Goal: Task Accomplishment & Management: Complete application form

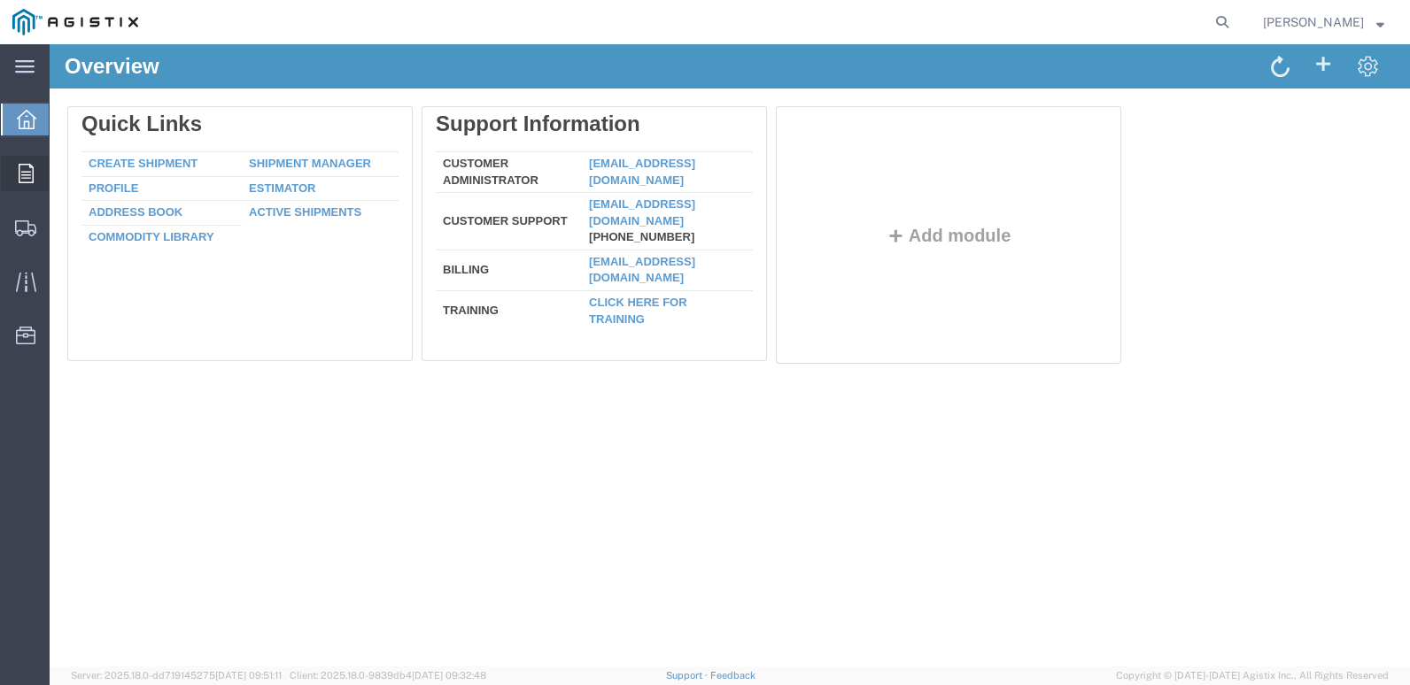
click at [61, 166] on span "Orders" at bounding box center [55, 173] width 12 height 35
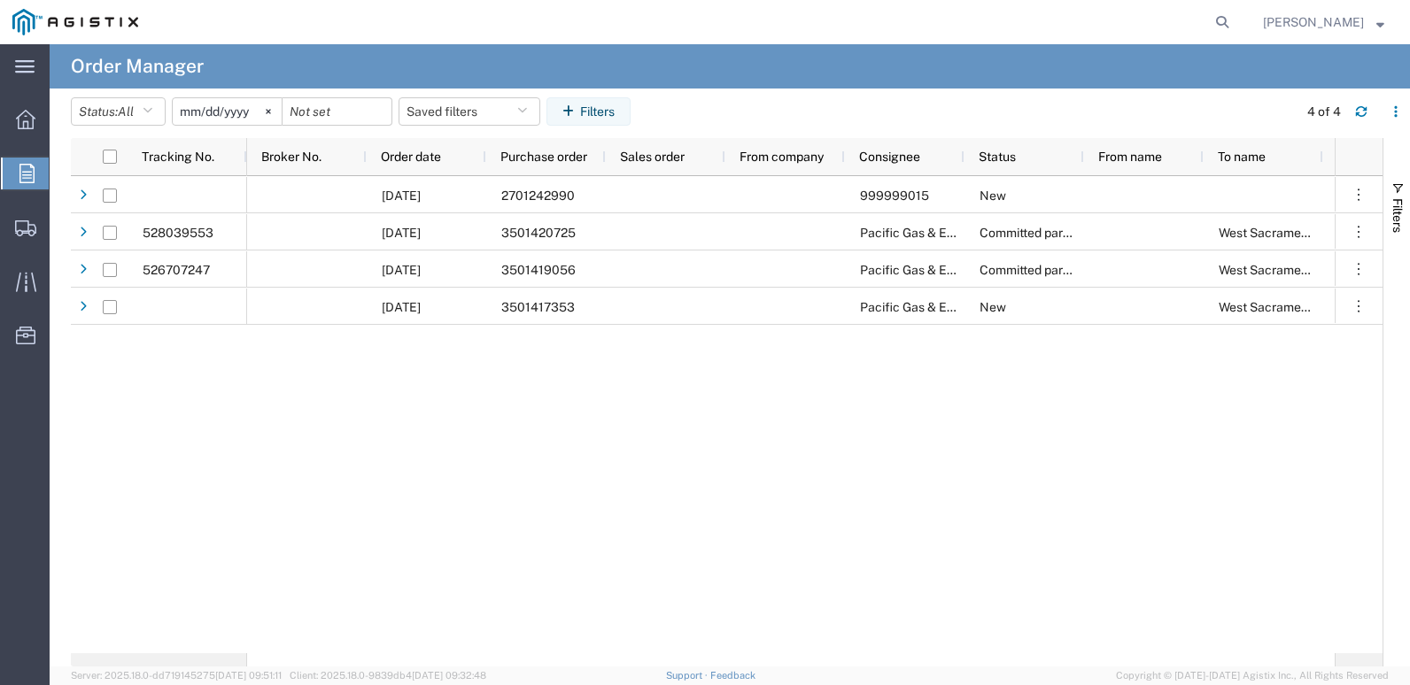
click at [197, 107] on input "[DATE]" at bounding box center [227, 111] width 109 height 27
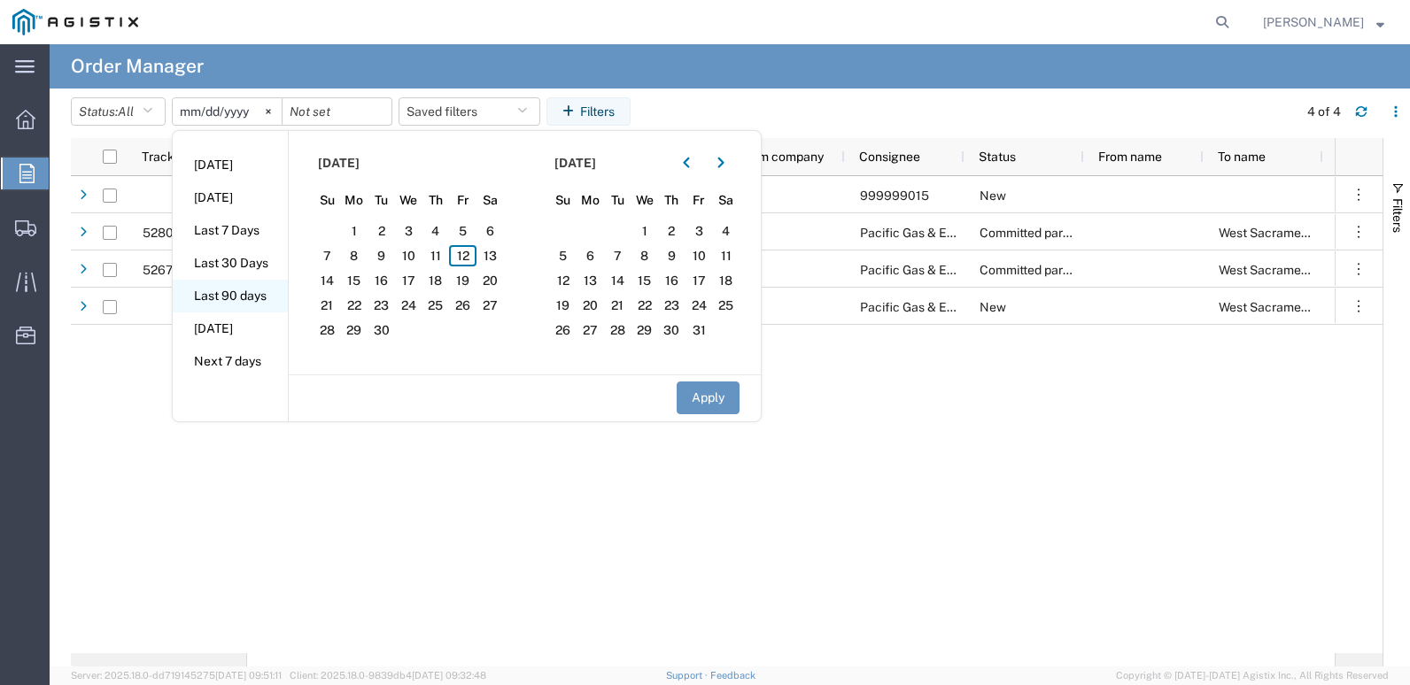
click at [239, 296] on li "Last 90 days" at bounding box center [230, 296] width 115 height 33
type input "[DATE]"
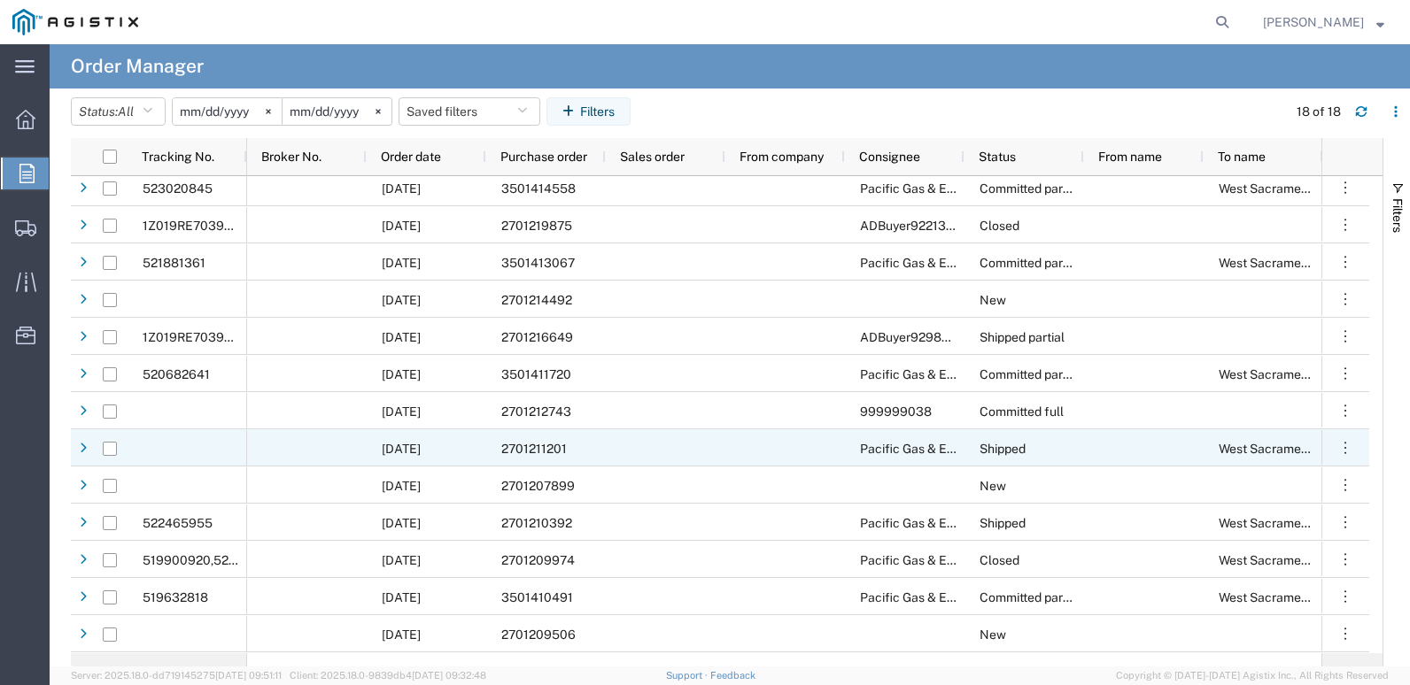
scroll to position [77, 0]
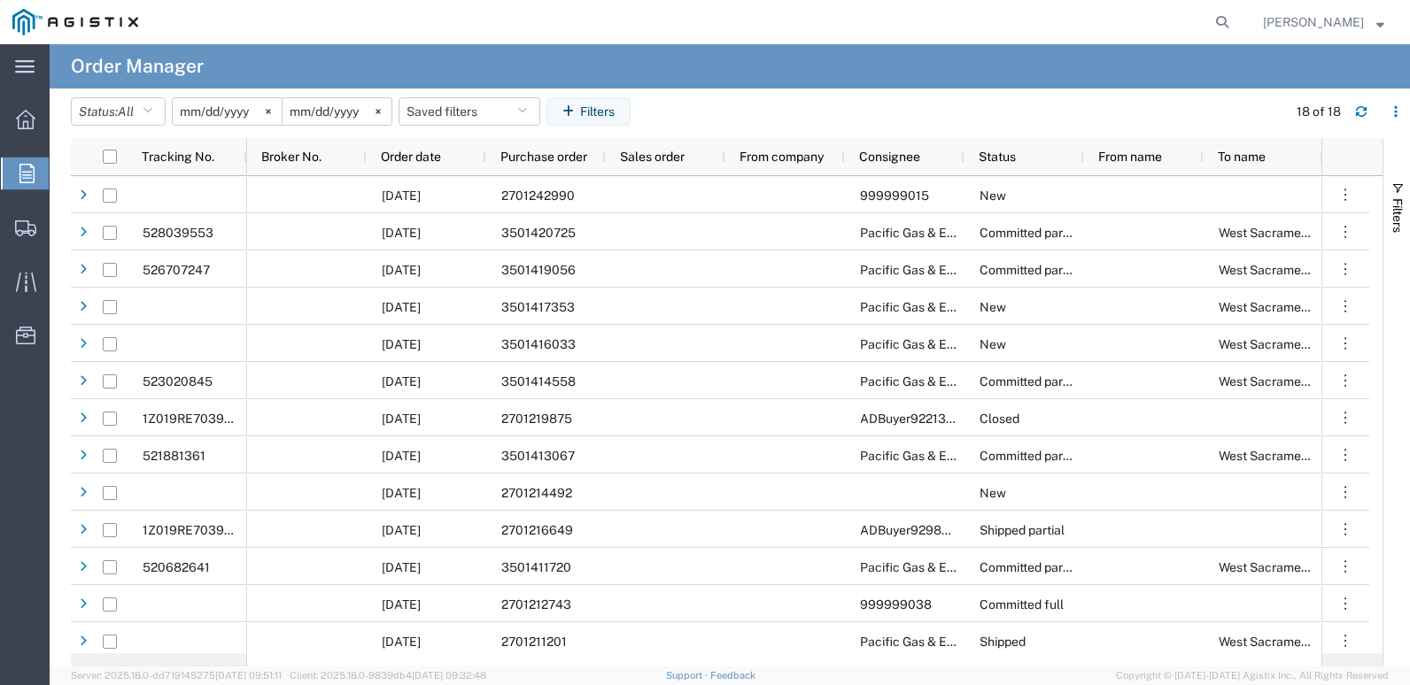
click at [191, 112] on input "[DATE]" at bounding box center [227, 111] width 109 height 27
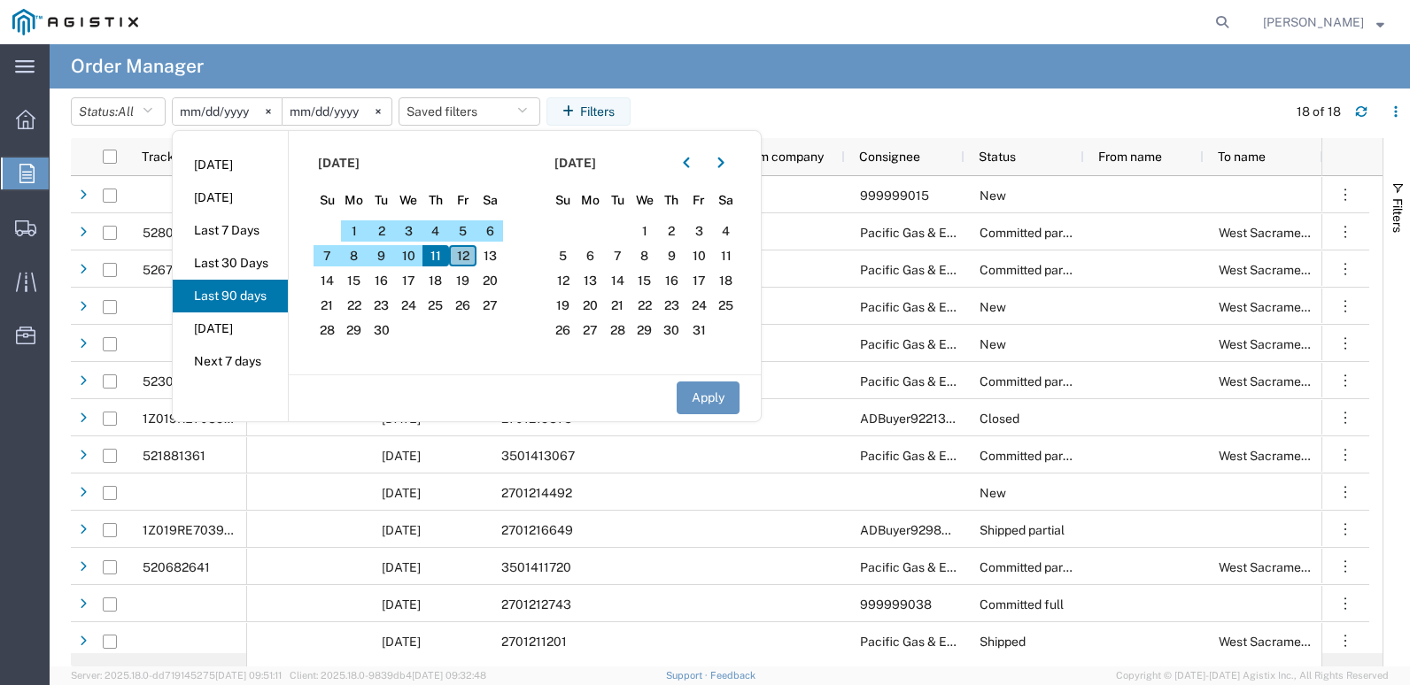
click at [467, 251] on span "12" at bounding box center [462, 255] width 27 height 21
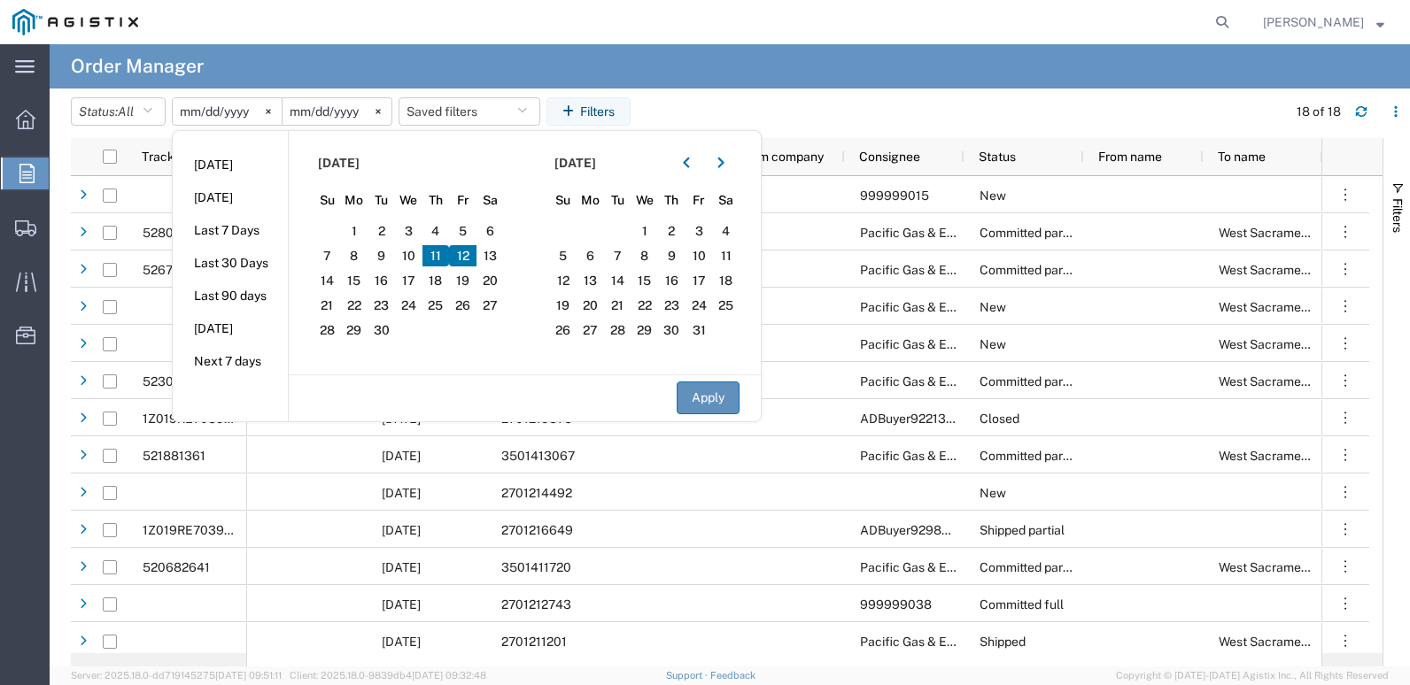
click at [711, 394] on button "Apply" at bounding box center [707, 398] width 63 height 33
type input "[DATE]"
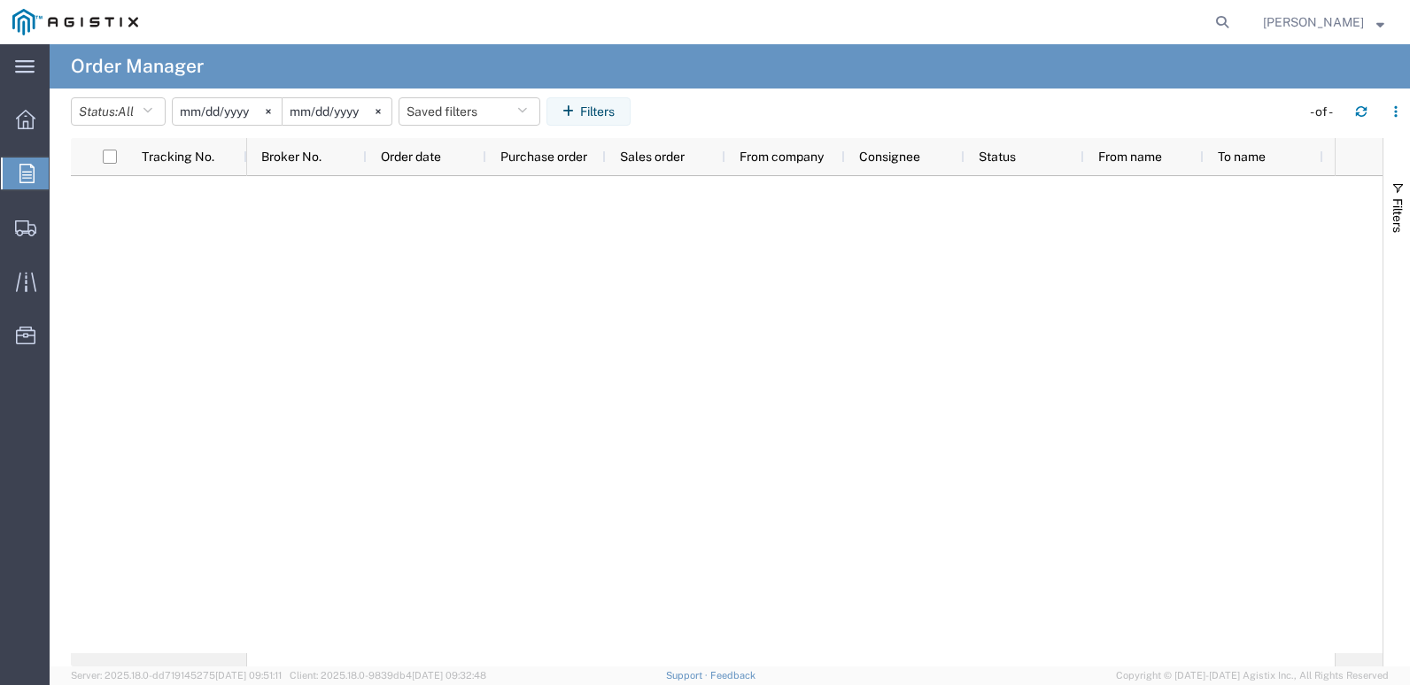
click at [196, 106] on input "[DATE]" at bounding box center [227, 111] width 109 height 27
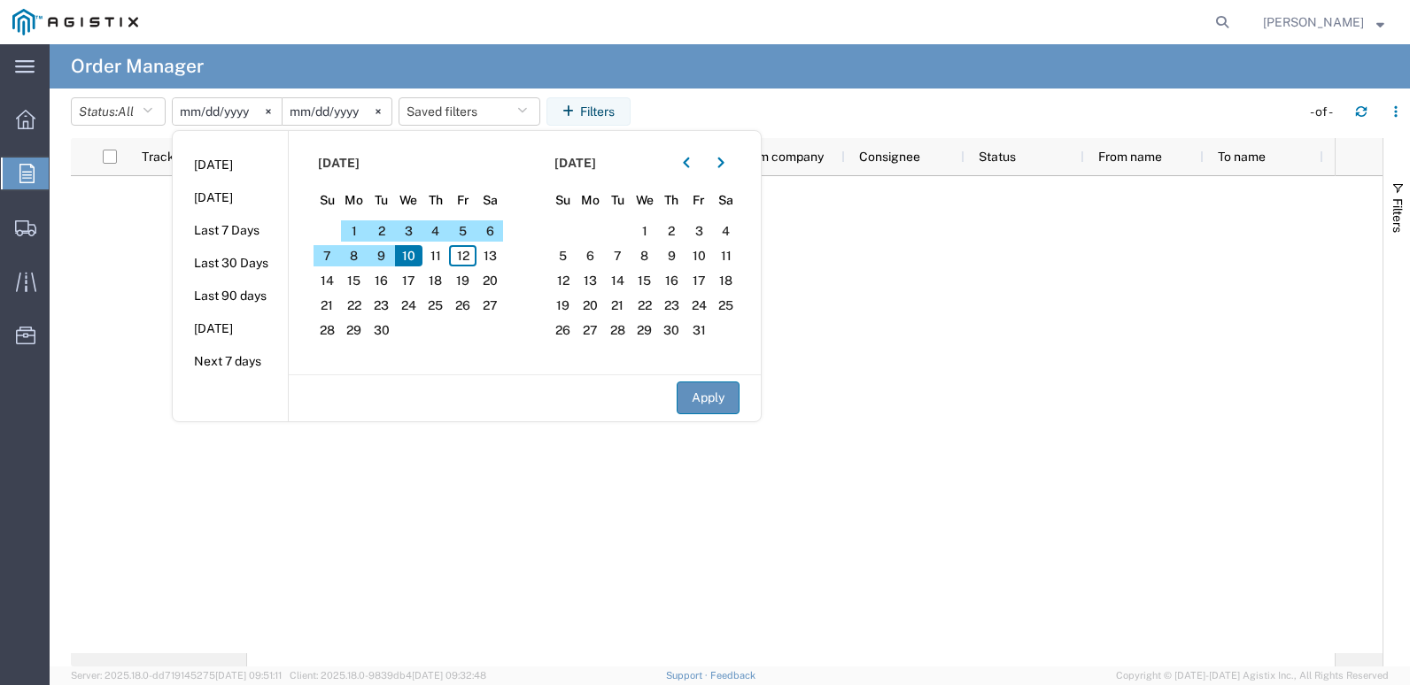
click at [706, 396] on button "Apply" at bounding box center [707, 398] width 63 height 33
type input "[DATE]"
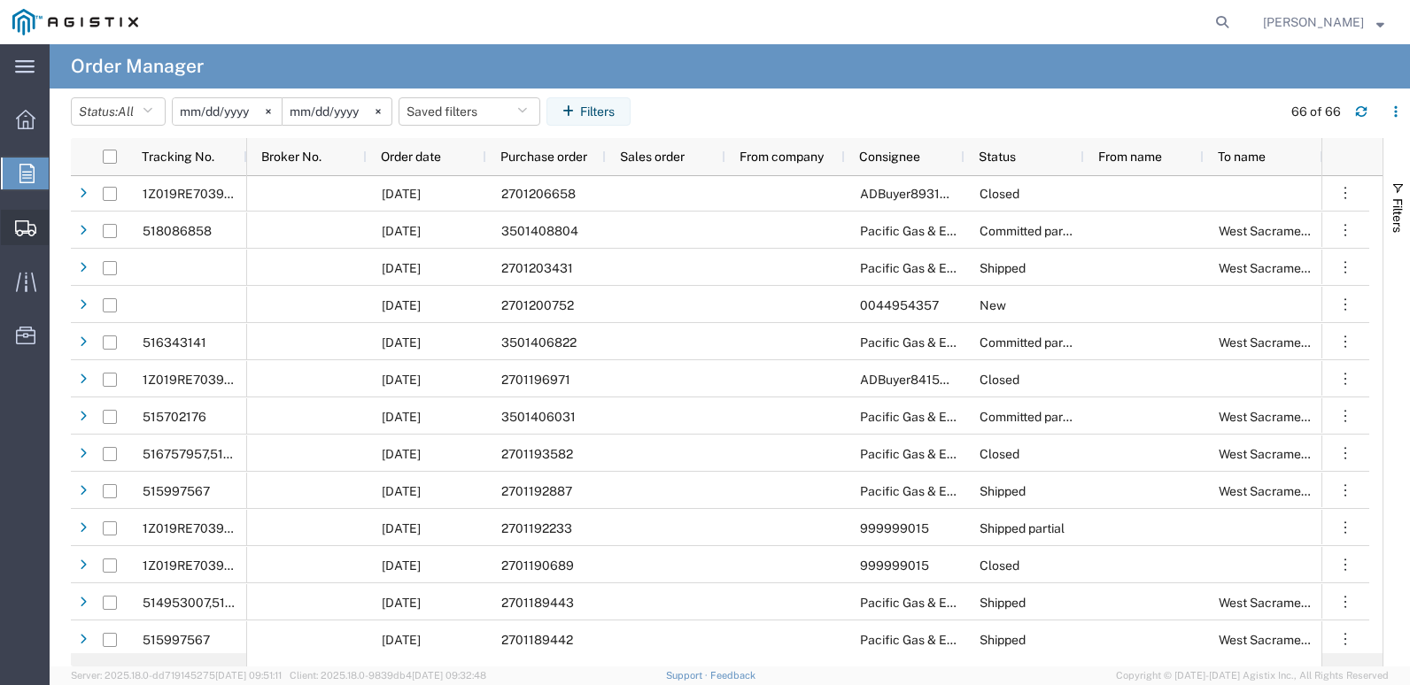
click at [0, 0] on span "Create Shipment" at bounding box center [0, 0] width 0 height 0
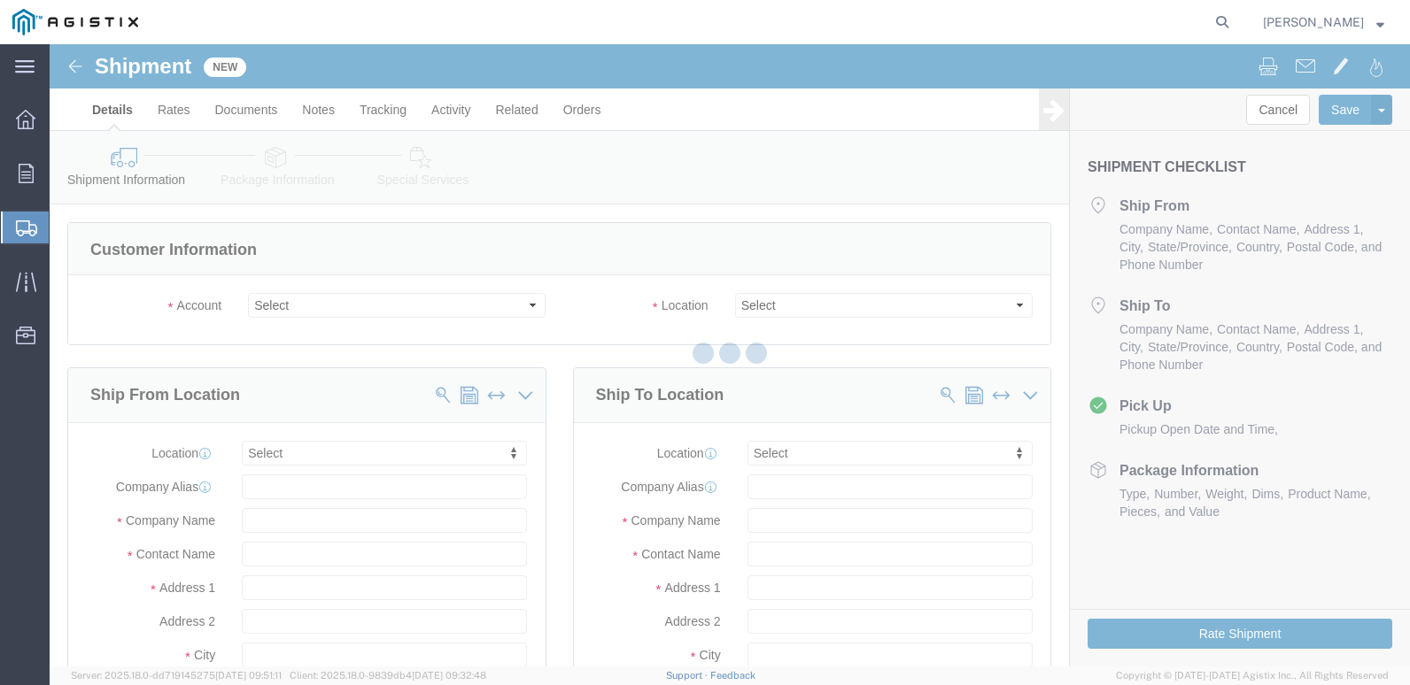
select select
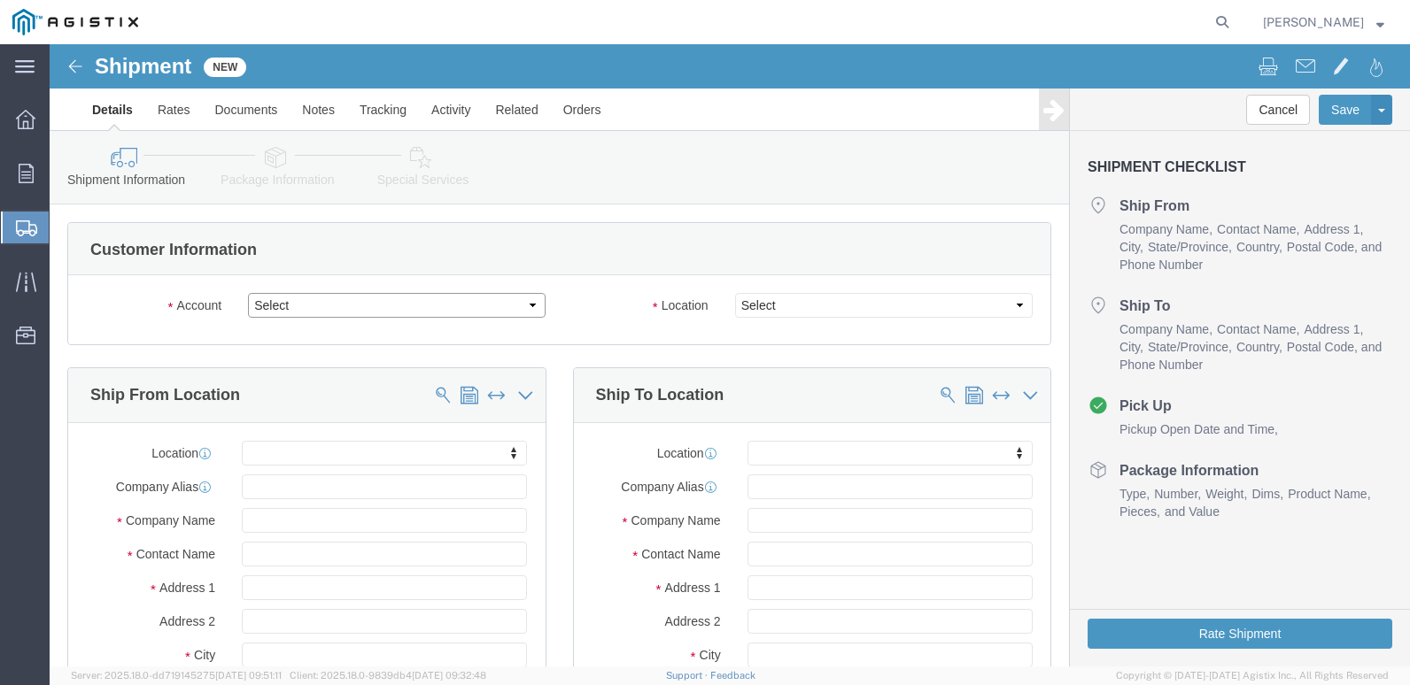
click select "Select Cenveo Corporation PG&E"
select select "9596"
click select "Select Cenveo Corporation PG&E"
select select "PURCHORD"
select select
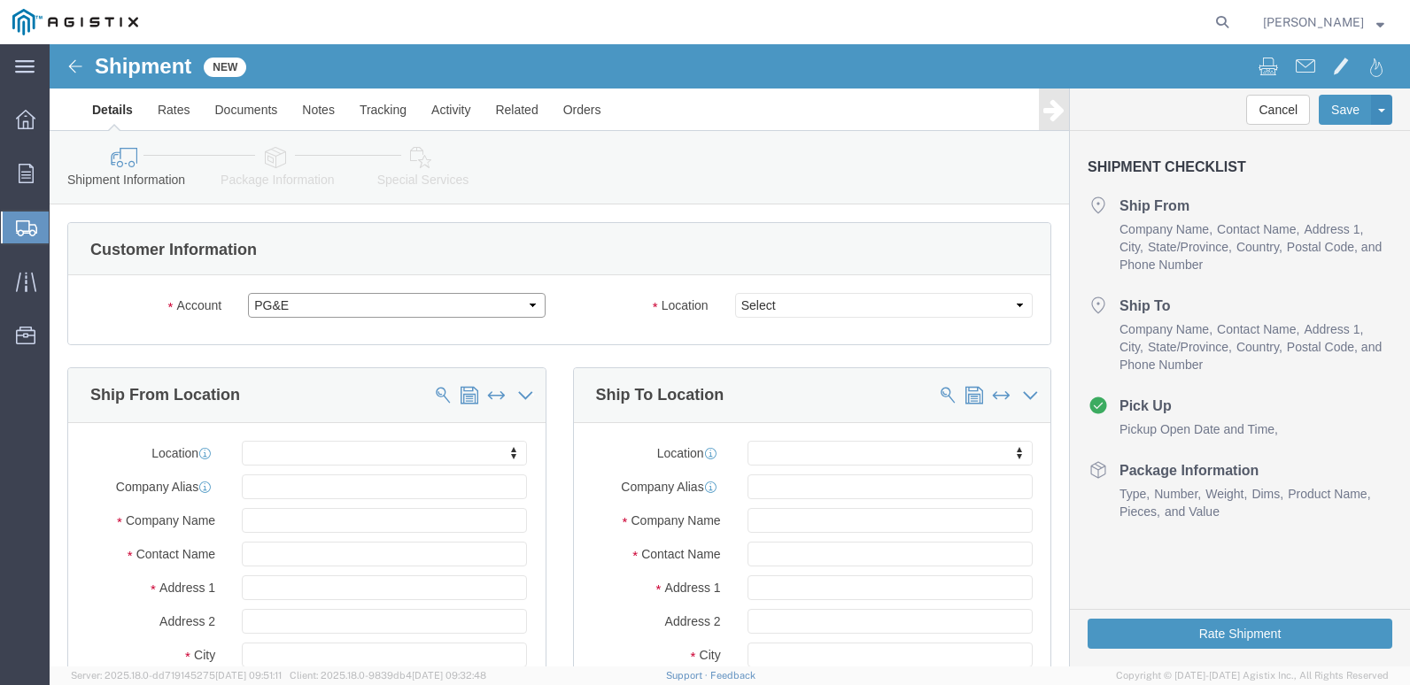
select select
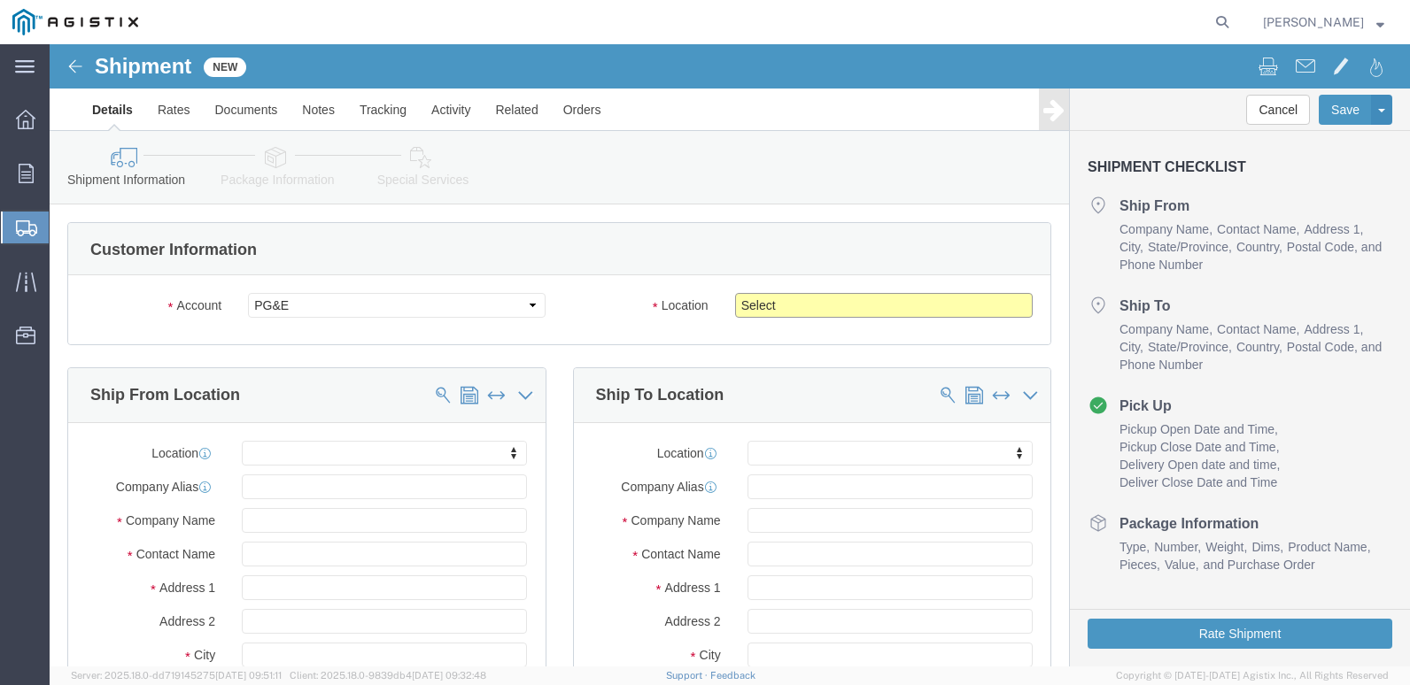
click select "Select All Others [GEOGRAPHIC_DATA] [GEOGRAPHIC_DATA] [GEOGRAPHIC_DATA] [GEOGRA…"
select select "23082"
click select "Select All Others [GEOGRAPHIC_DATA] [GEOGRAPHIC_DATA] [GEOGRAPHIC_DATA] [GEOGRA…"
click input "text"
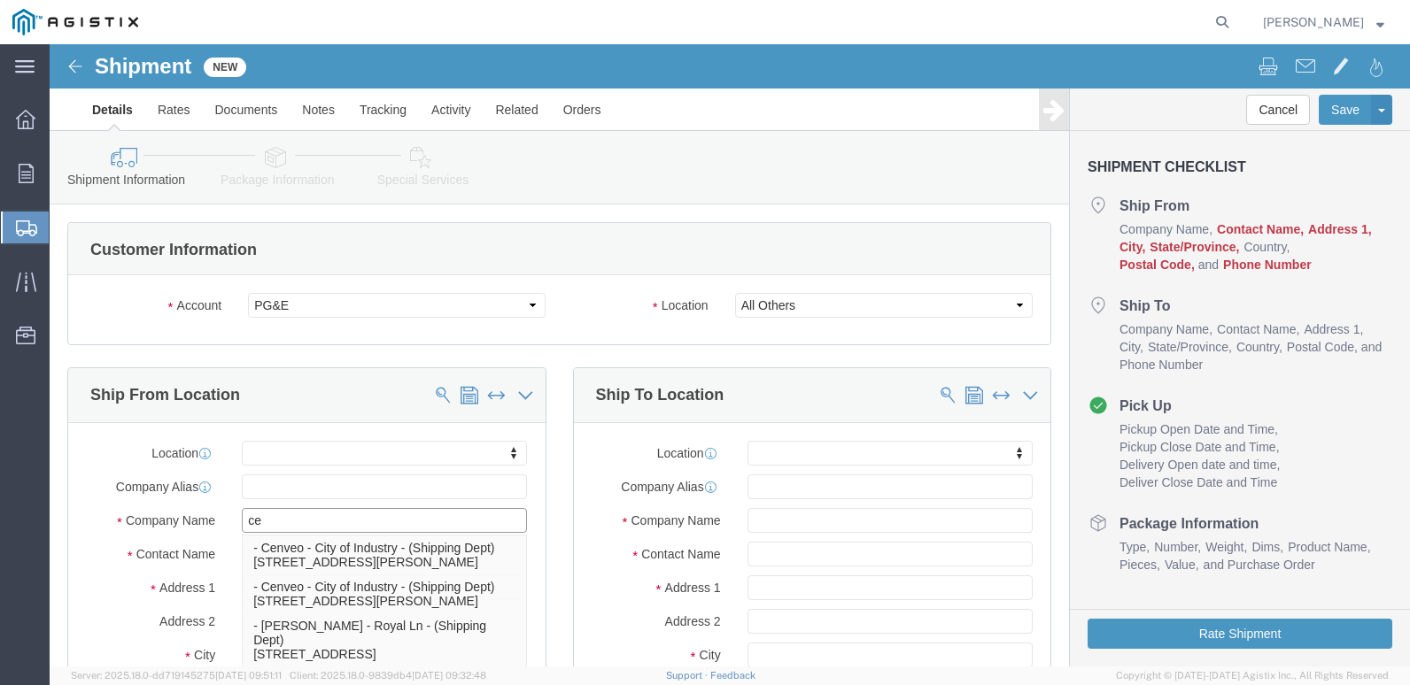
type input "cen"
click p "- Cenveo - City of Industry - (Shipping Dept) [STREET_ADDRESS][PERSON_NAME]"
select select
type input "[STREET_ADDRESS][PERSON_NAME]"
type input "91746"
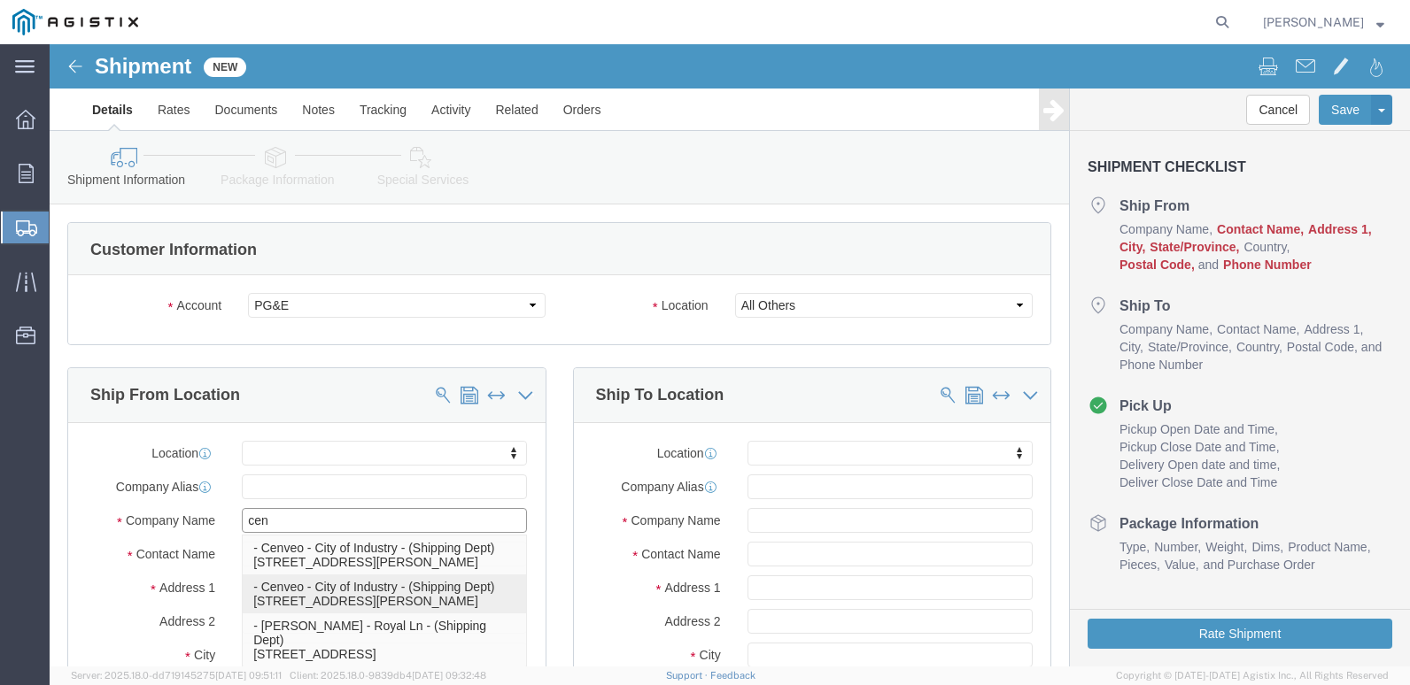
type input "[PHONE_NUMBER]"
type input "[EMAIL_ADDRESS][DOMAIN_NAME]"
checkbox input "true"
type input "Cenveo - City of Industry"
type input "Shipping Dept"
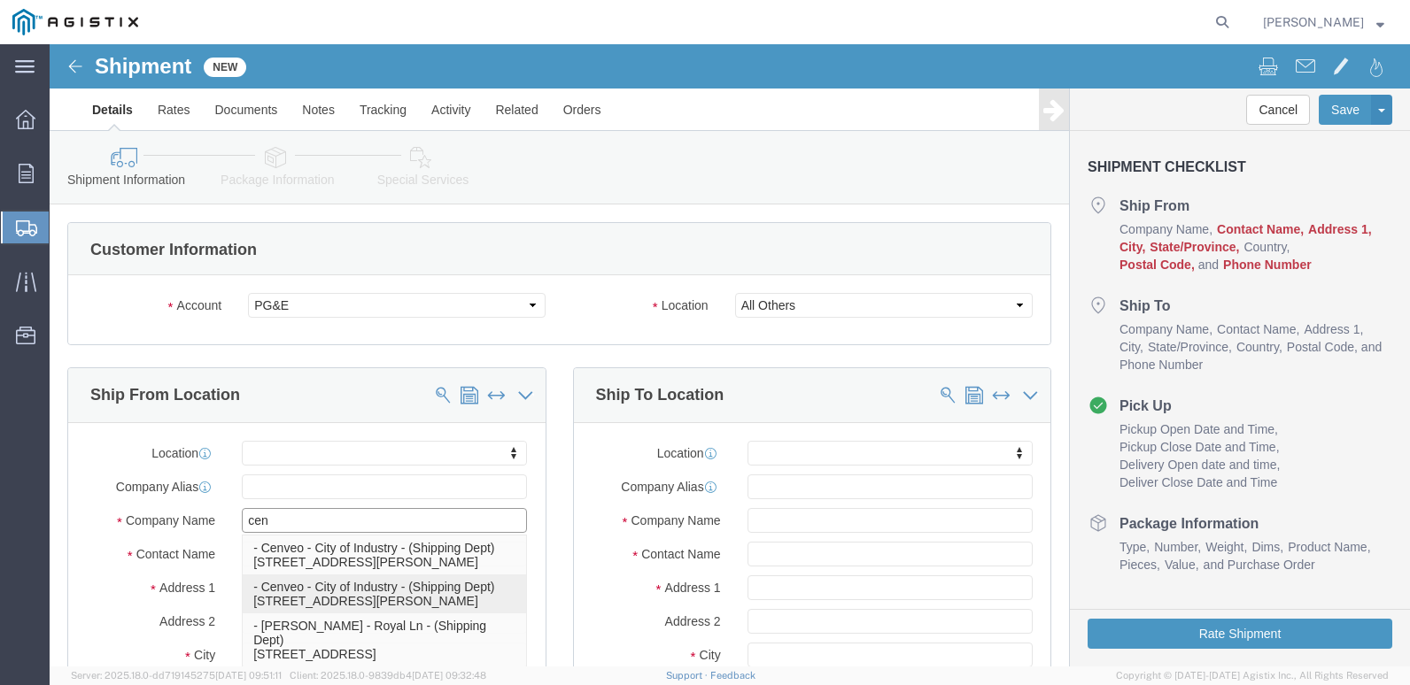
type input "City of Industry"
select select "CA"
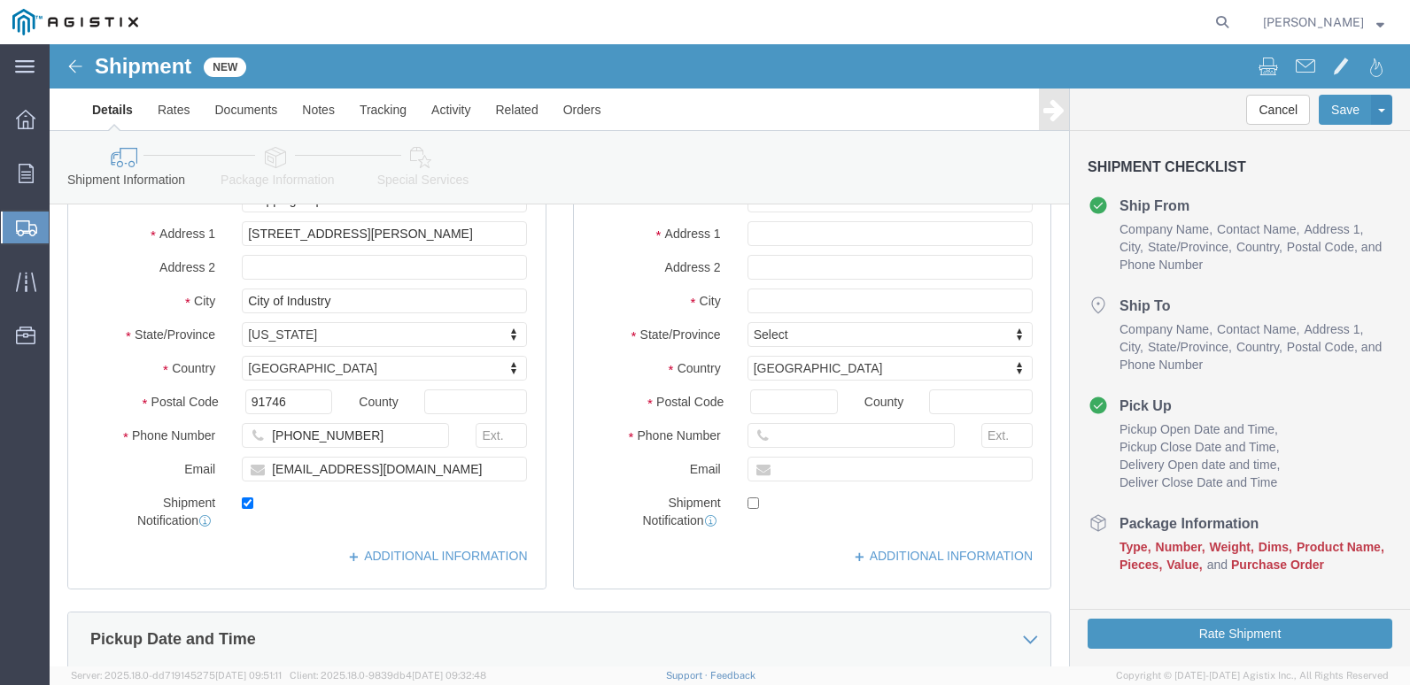
type input "Cenveo - City of Industry"
drag, startPoint x: 736, startPoint y: 257, endPoint x: 761, endPoint y: 253, distance: 25.0
click input "text"
type input "west"
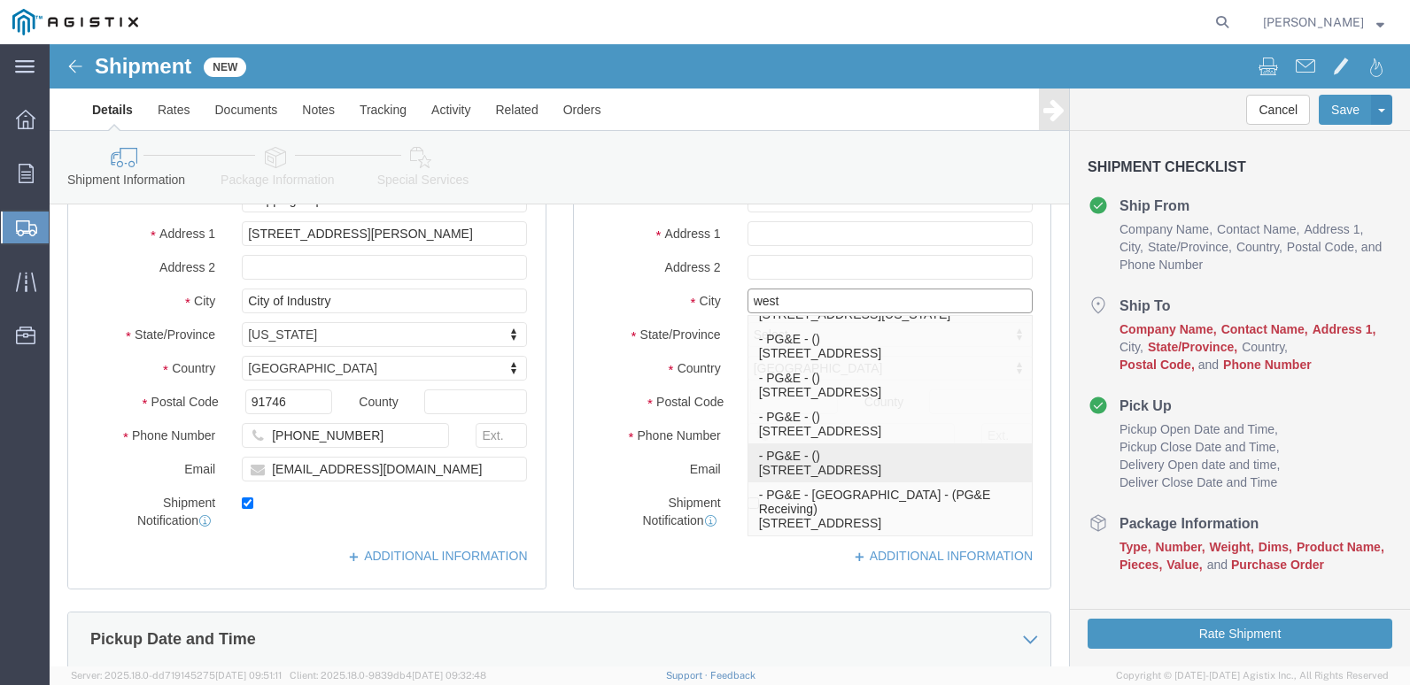
click p "- PG&E - () [STREET_ADDRESS]"
select select
type input "885 Embarcadero"
type input "95605-1503"
type input "PG&E"
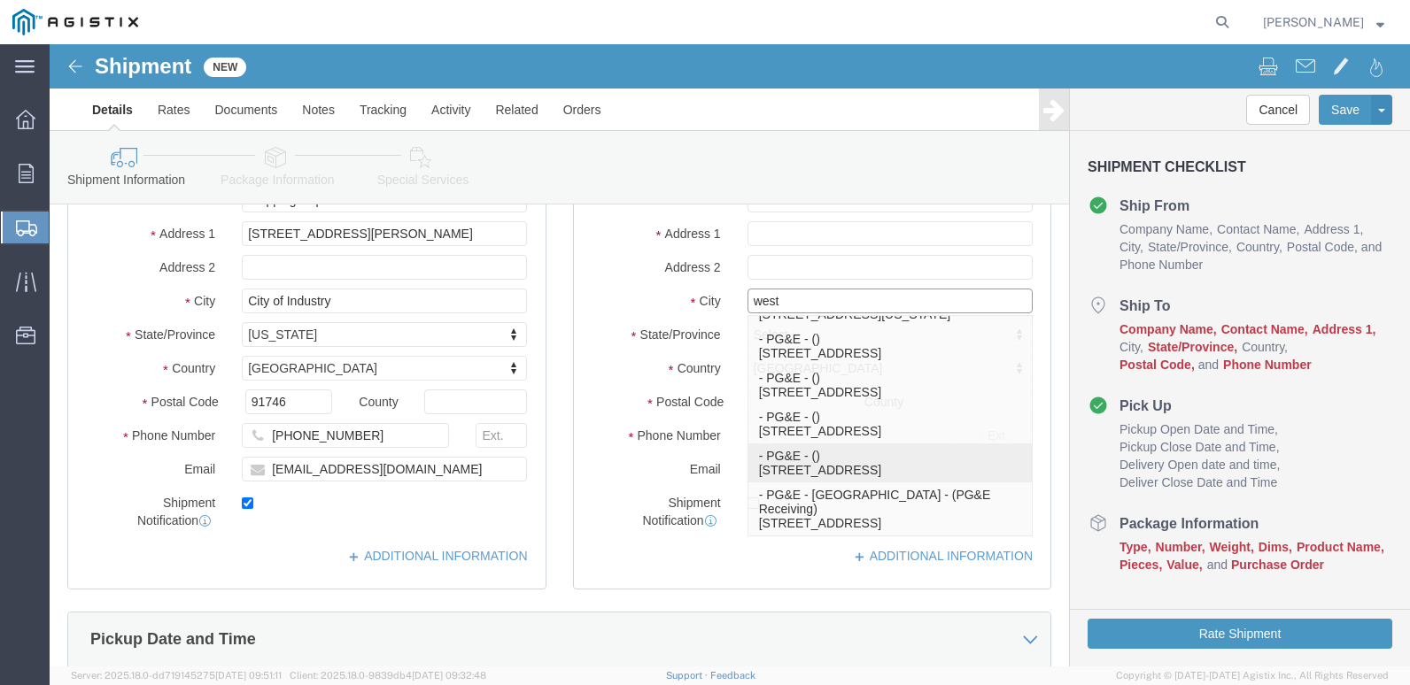
type input "[GEOGRAPHIC_DATA]"
select select "CA"
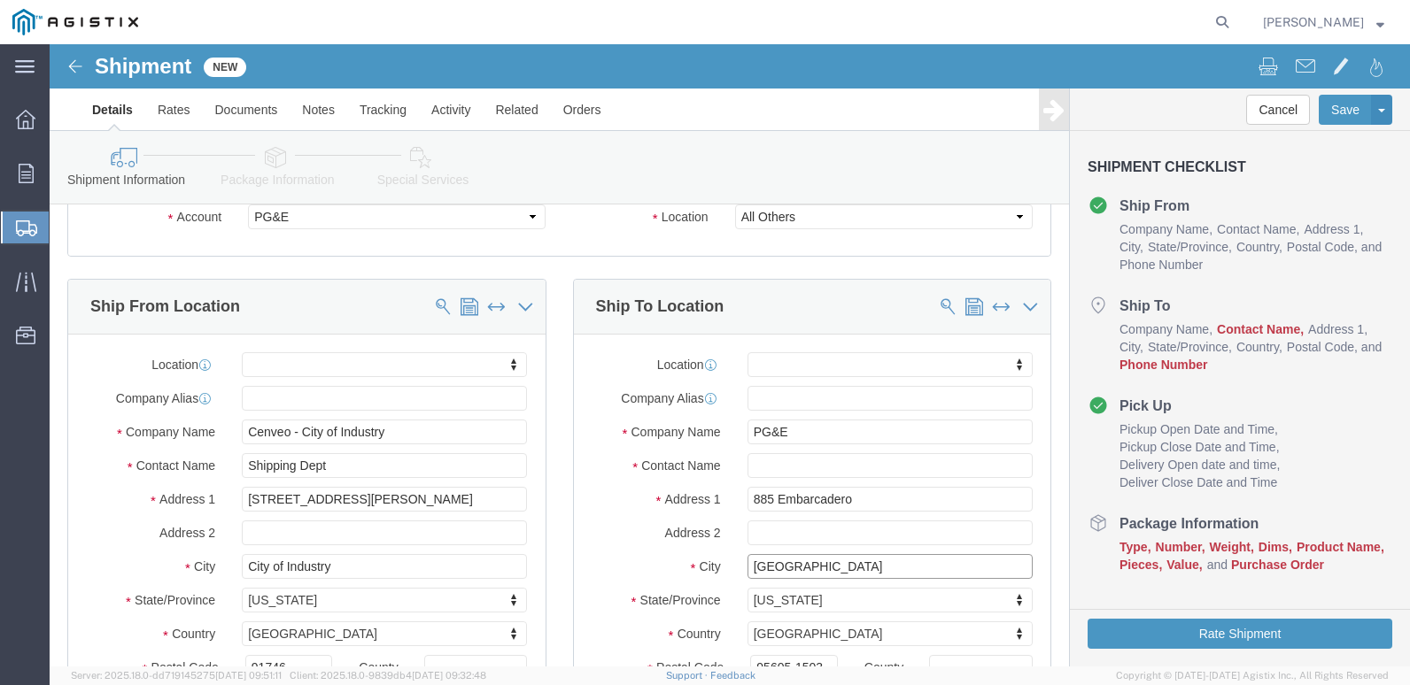
type input "[GEOGRAPHIC_DATA]"
select select
click input "text"
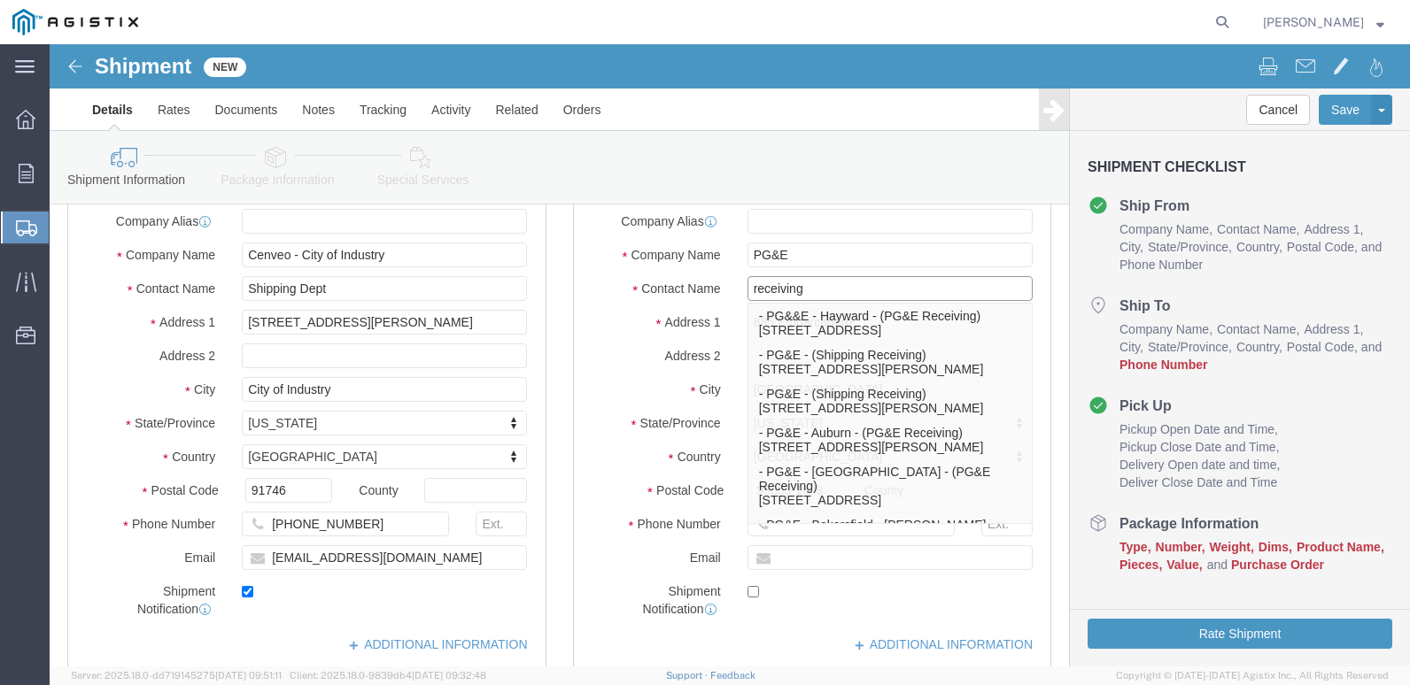
type input "receiving"
click div "Ship To Location Location My Profile Location (OBSOLETE) [GEOGRAPHIC_DATA] SC -…"
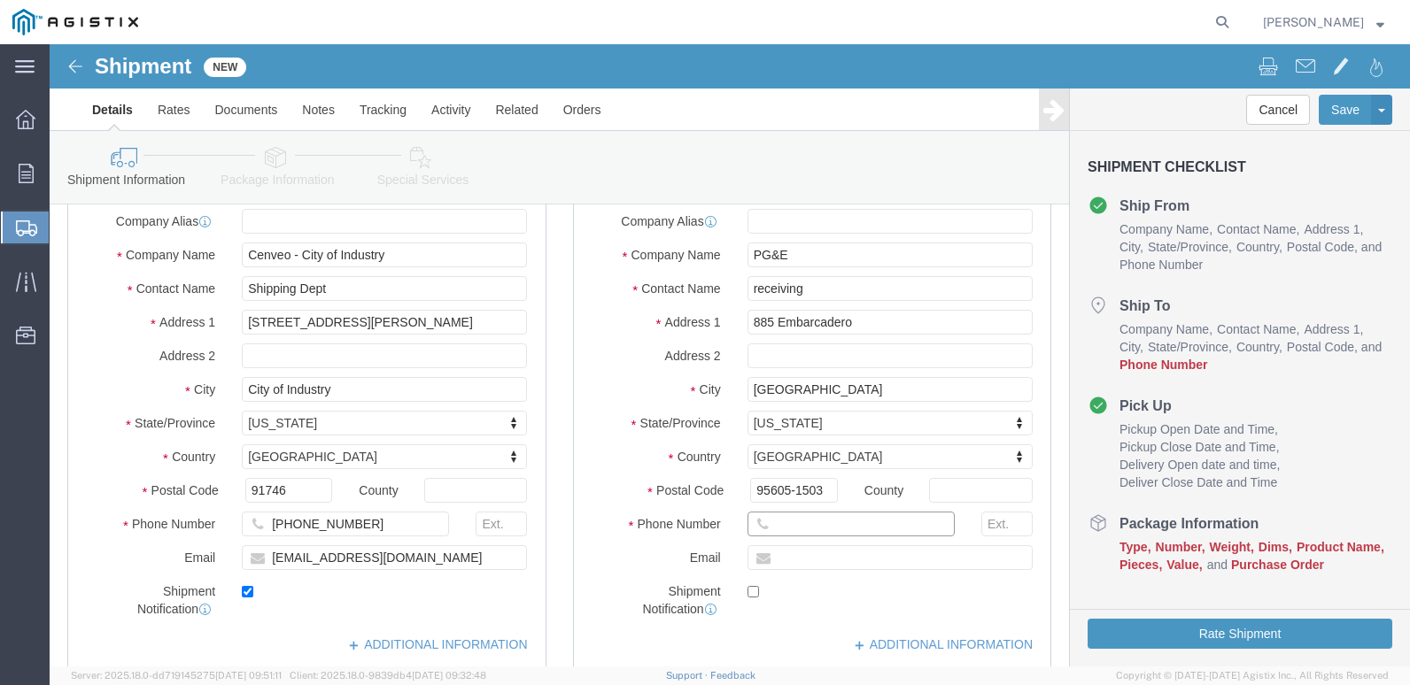
drag, startPoint x: 783, startPoint y: 486, endPoint x: 1046, endPoint y: 479, distance: 263.1
click input "text"
type input "[PHONE_NUMBER]"
click input "text"
type input "[PERSON_NAME][EMAIL_ADDRESS][PERSON_NAME][DOMAIN_NAME]"
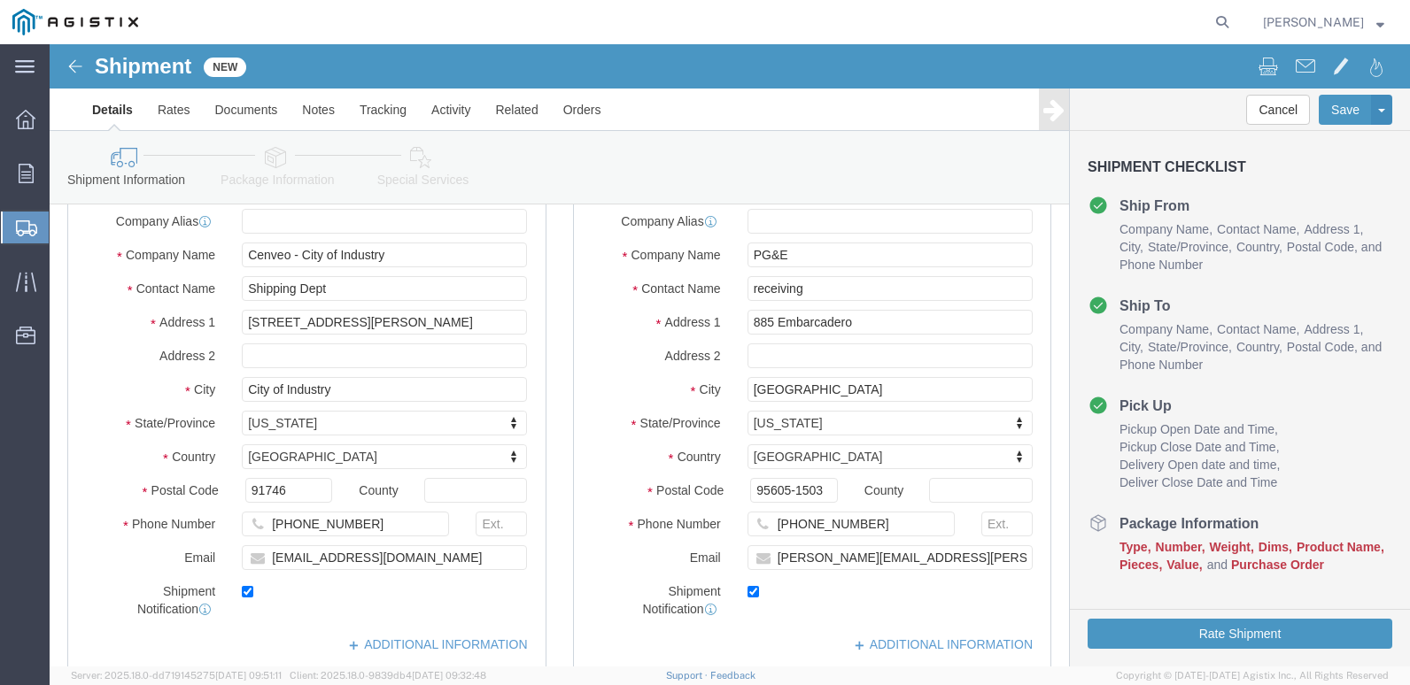
checkbox input "true"
click div "Shipment Notification"
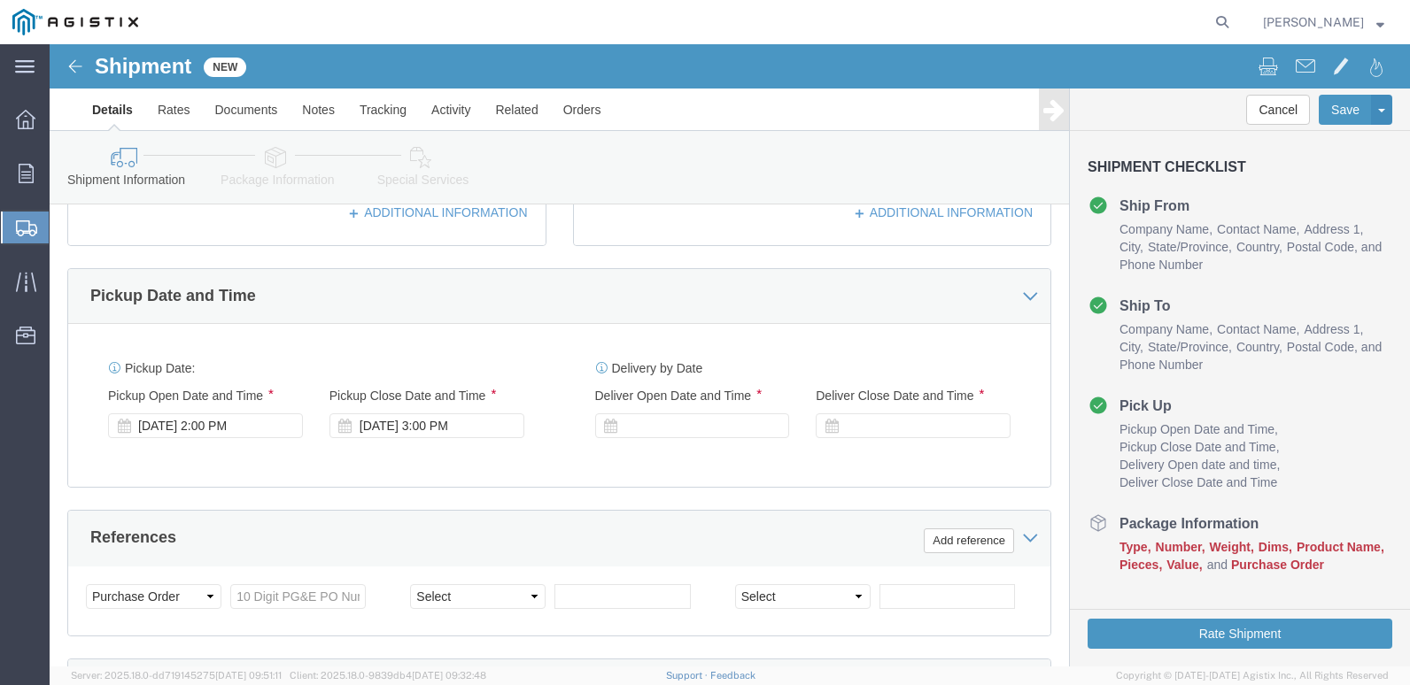
scroll to position [708, 0]
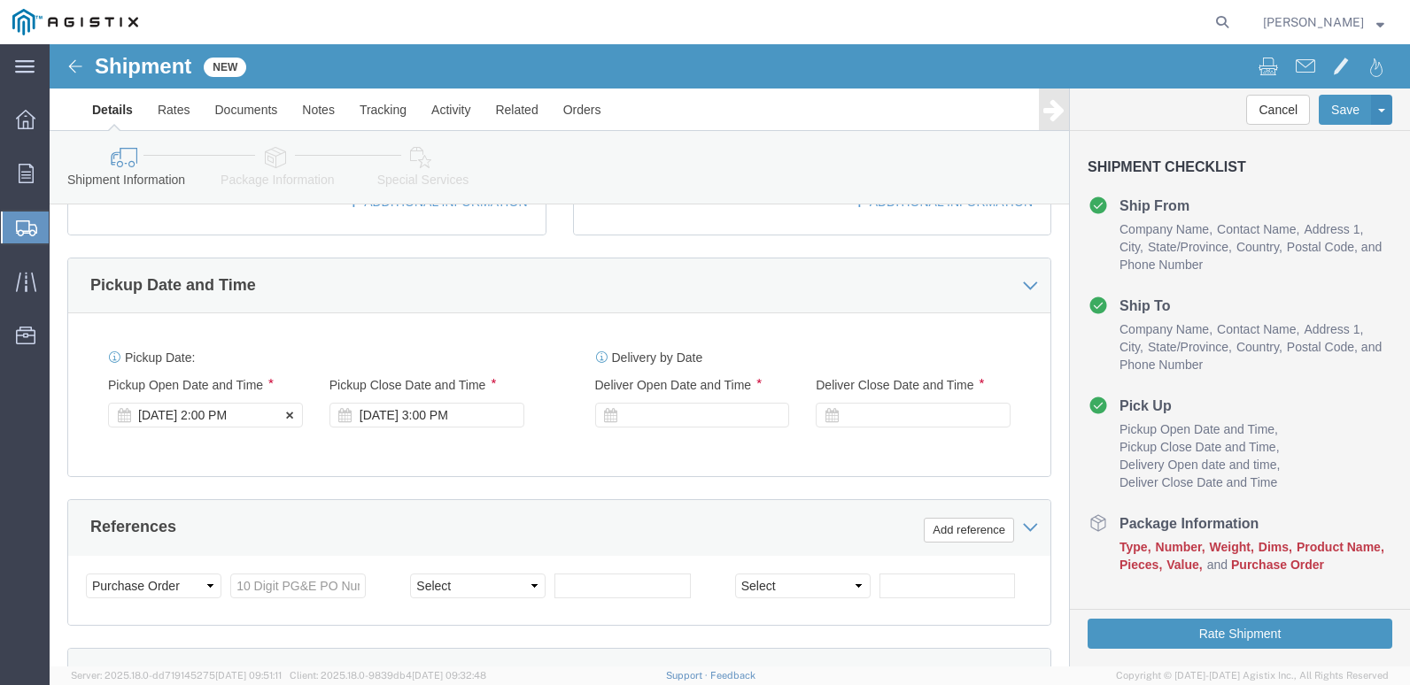
click div "[DATE] 2:00 PM"
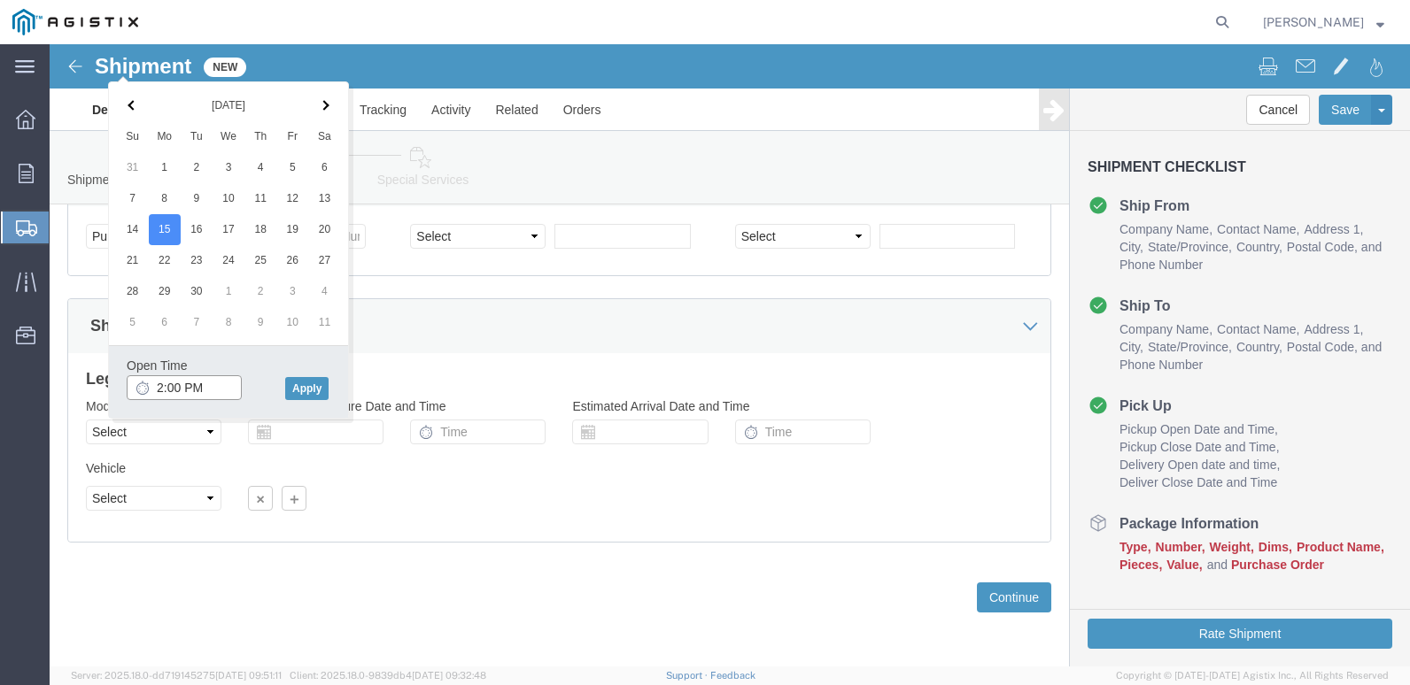
click input "2:00 PM"
type input "10:00 AM"
click button "Apply"
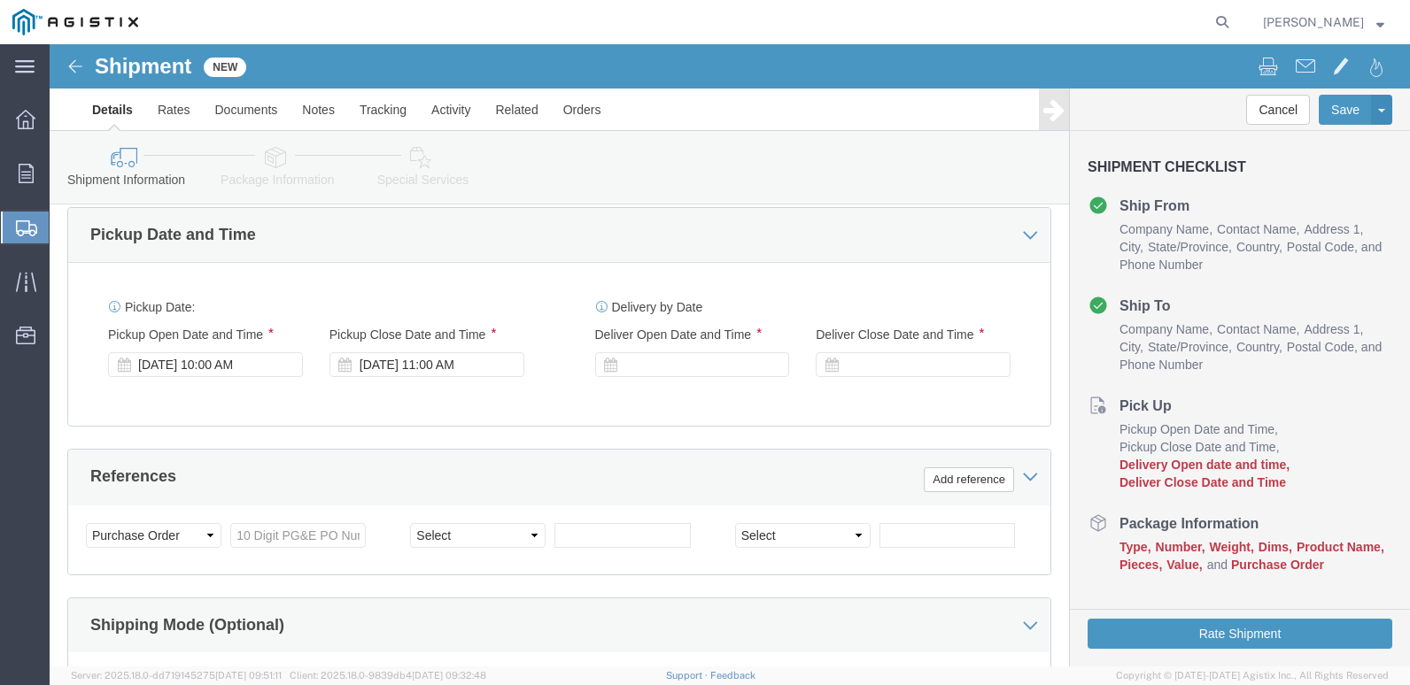
scroll to position [704, 0]
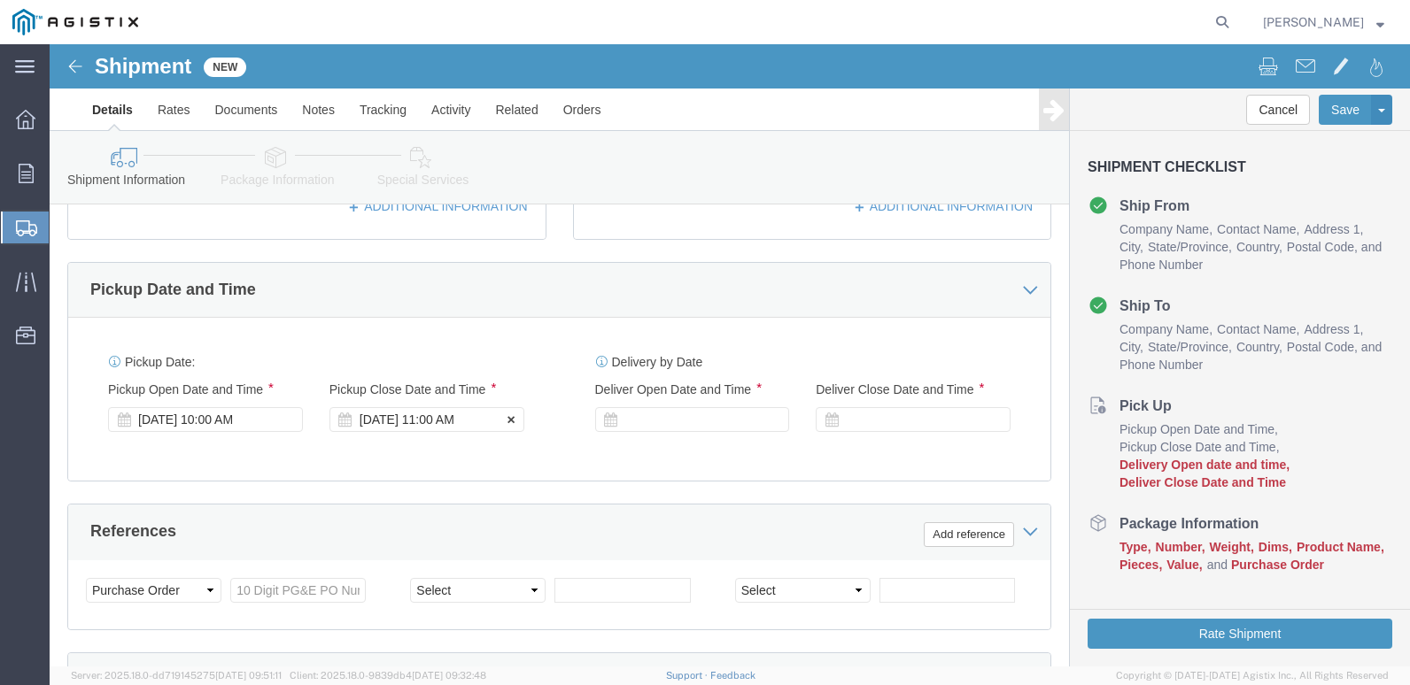
click div "[DATE] 11:00 AM"
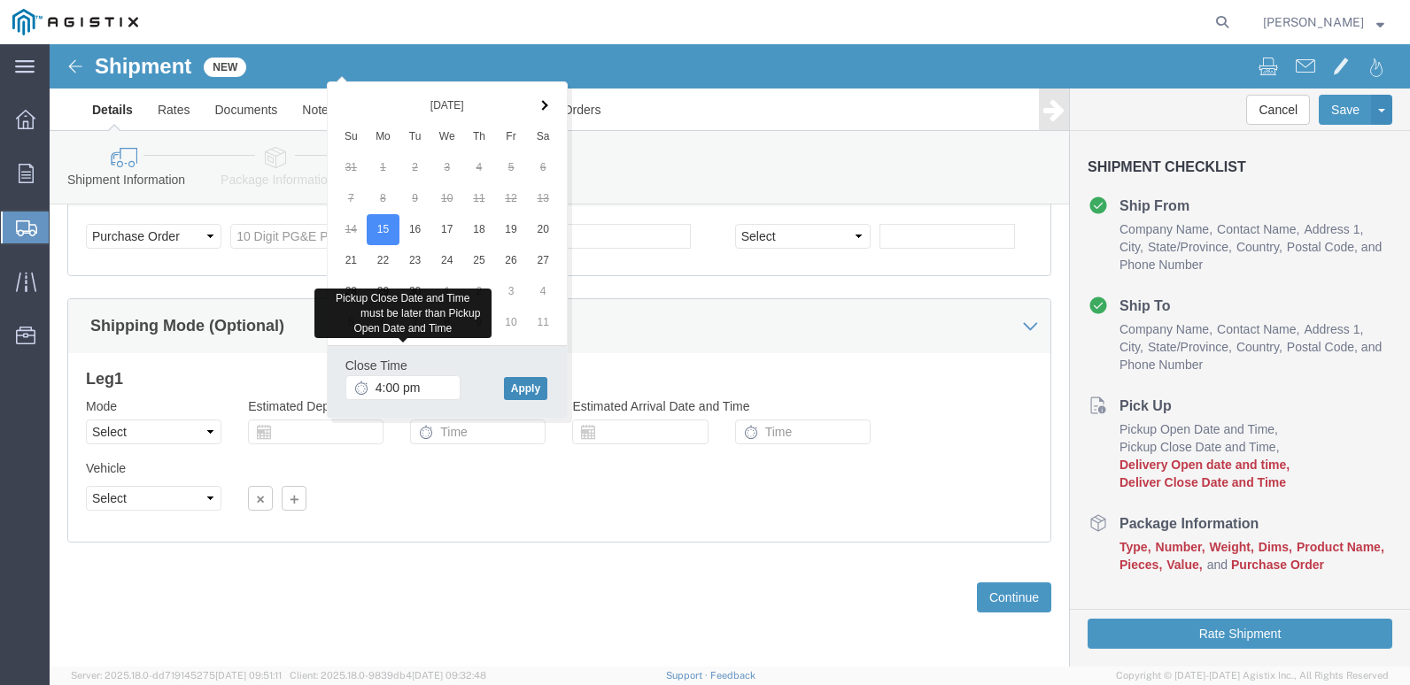
type input "4:00 PM"
click button "Apply"
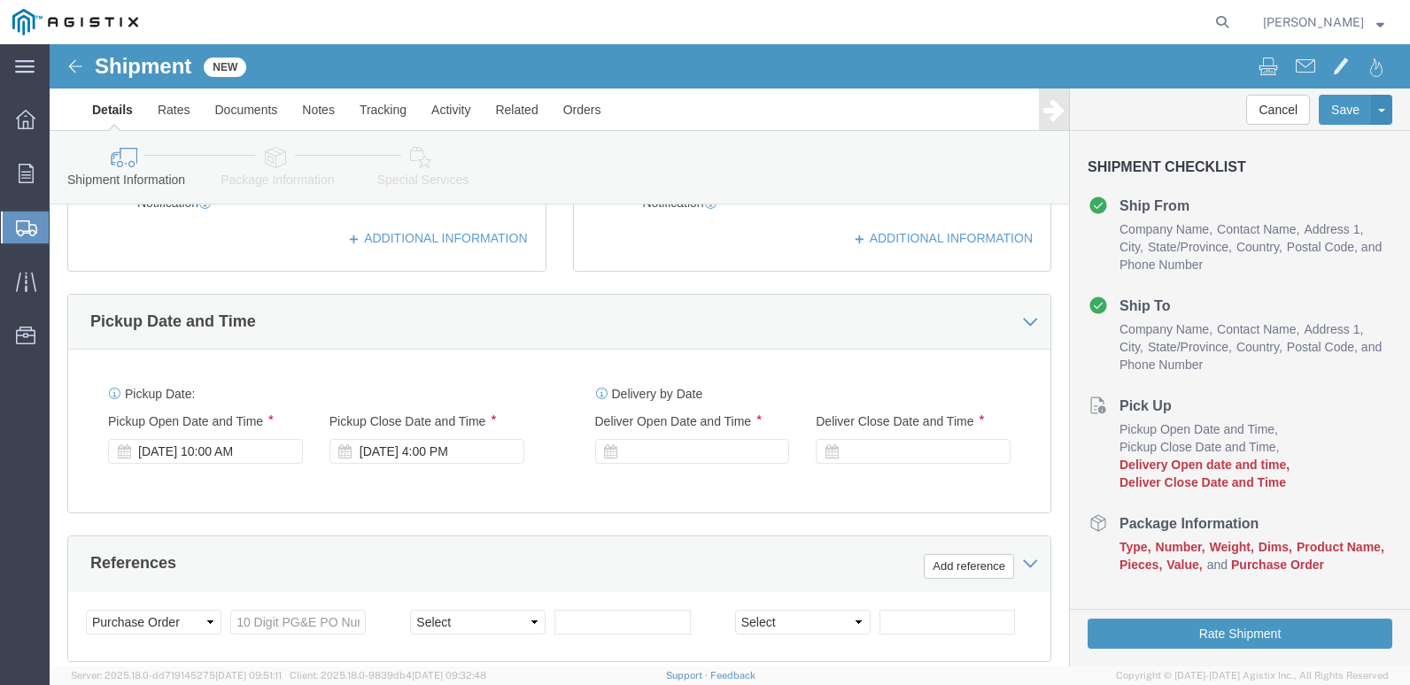
scroll to position [615, 0]
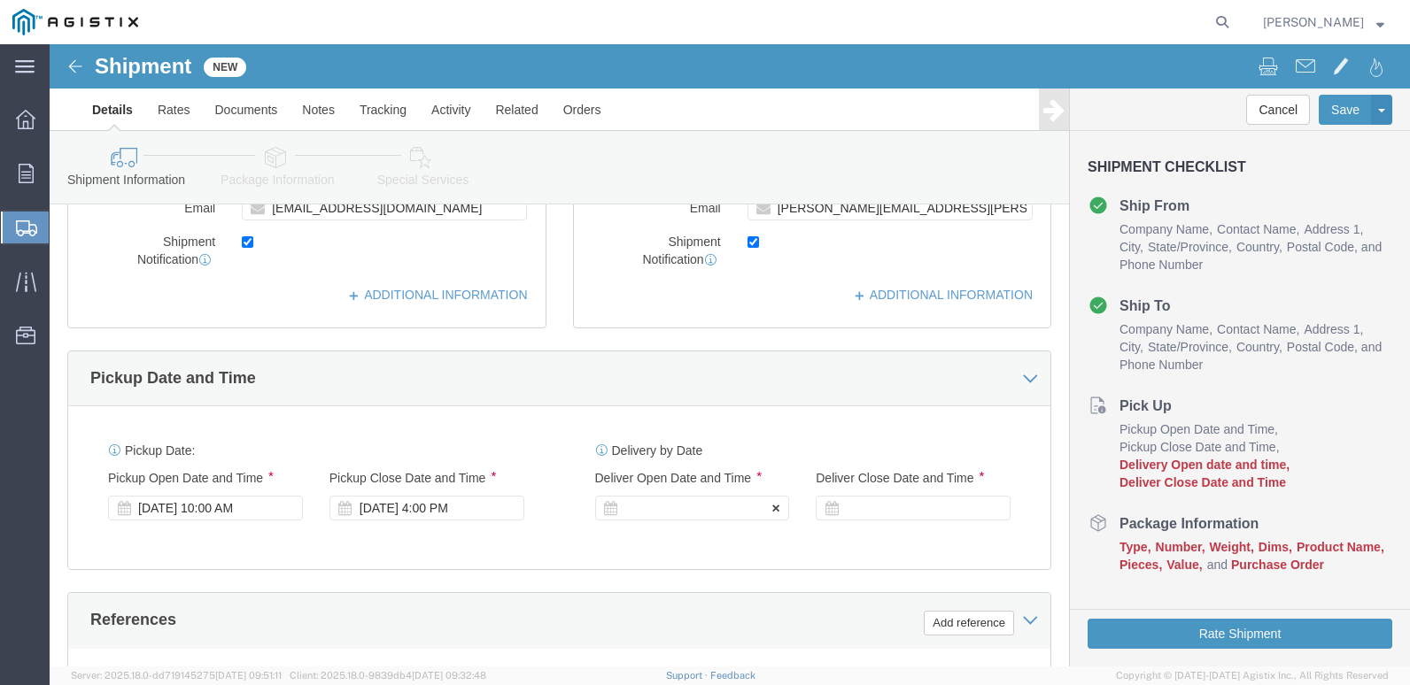
click div
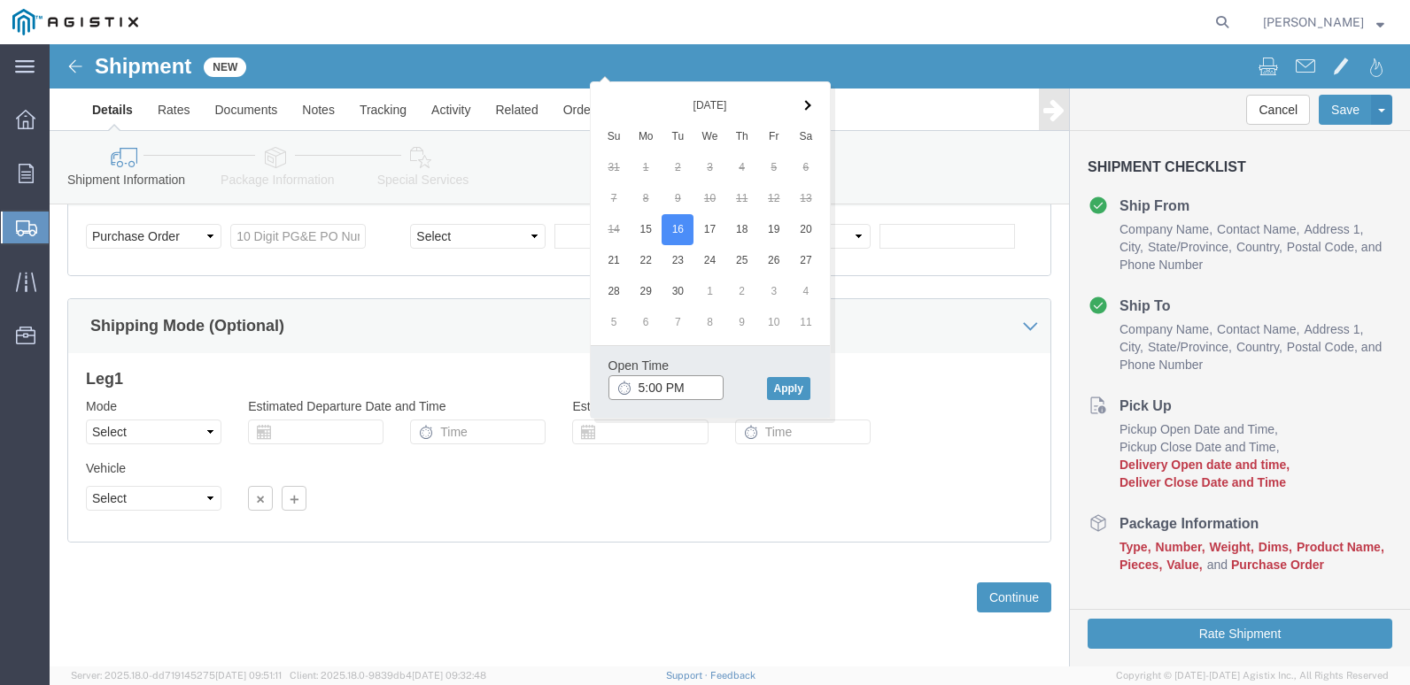
click input "5:00 PM"
type input "9:00 AM"
click button "Apply"
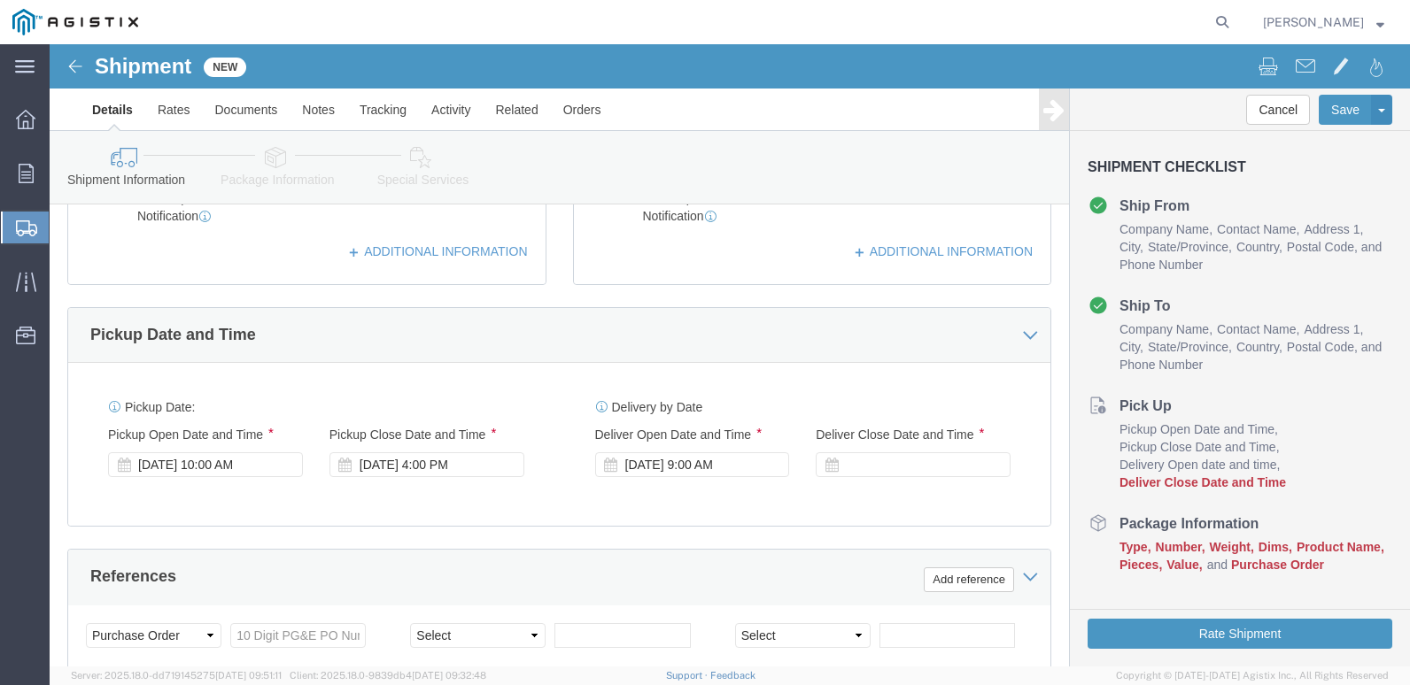
scroll to position [615, 0]
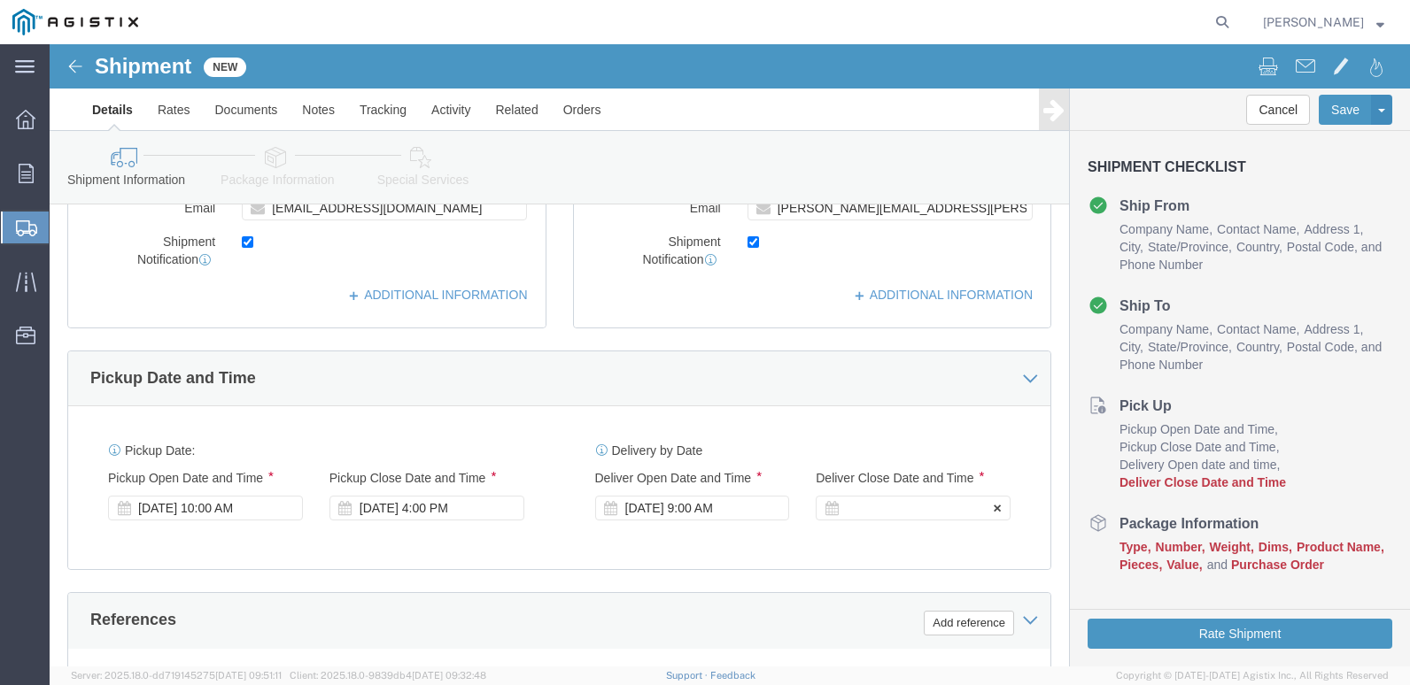
click div
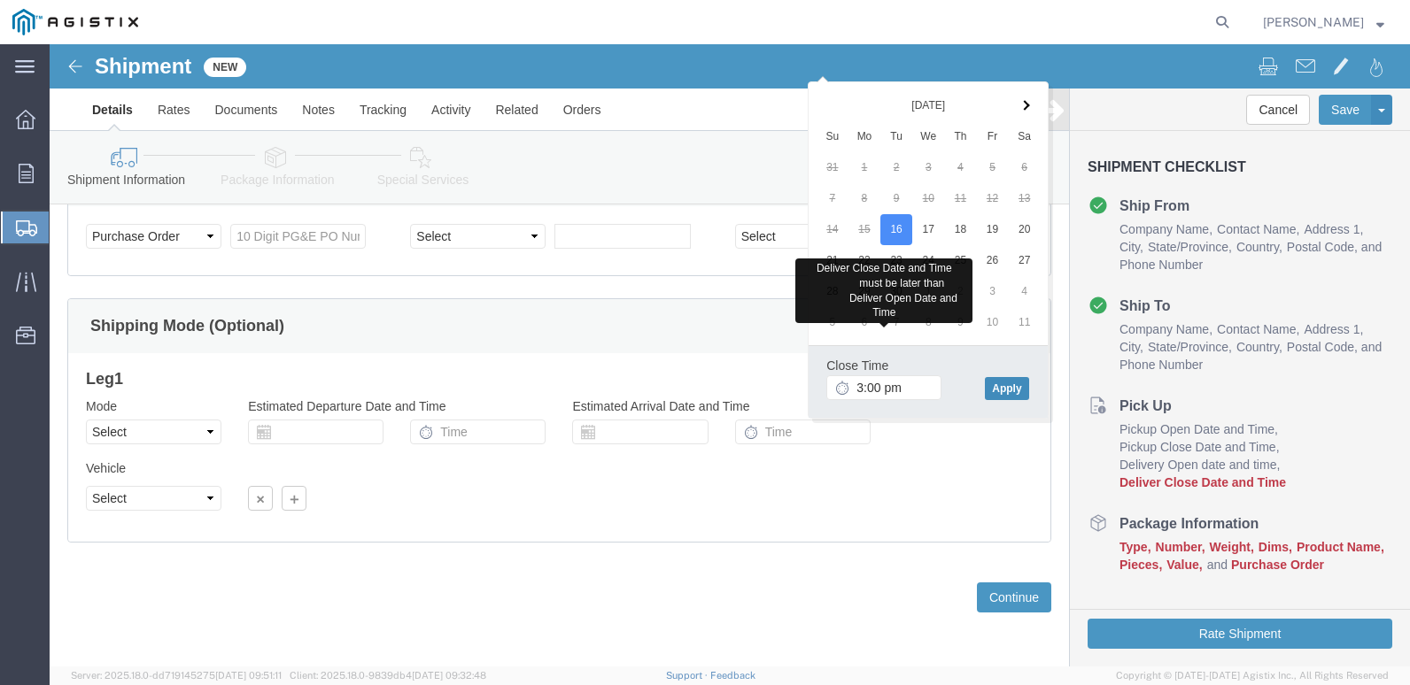
type input "3:00 PM"
click button "Apply"
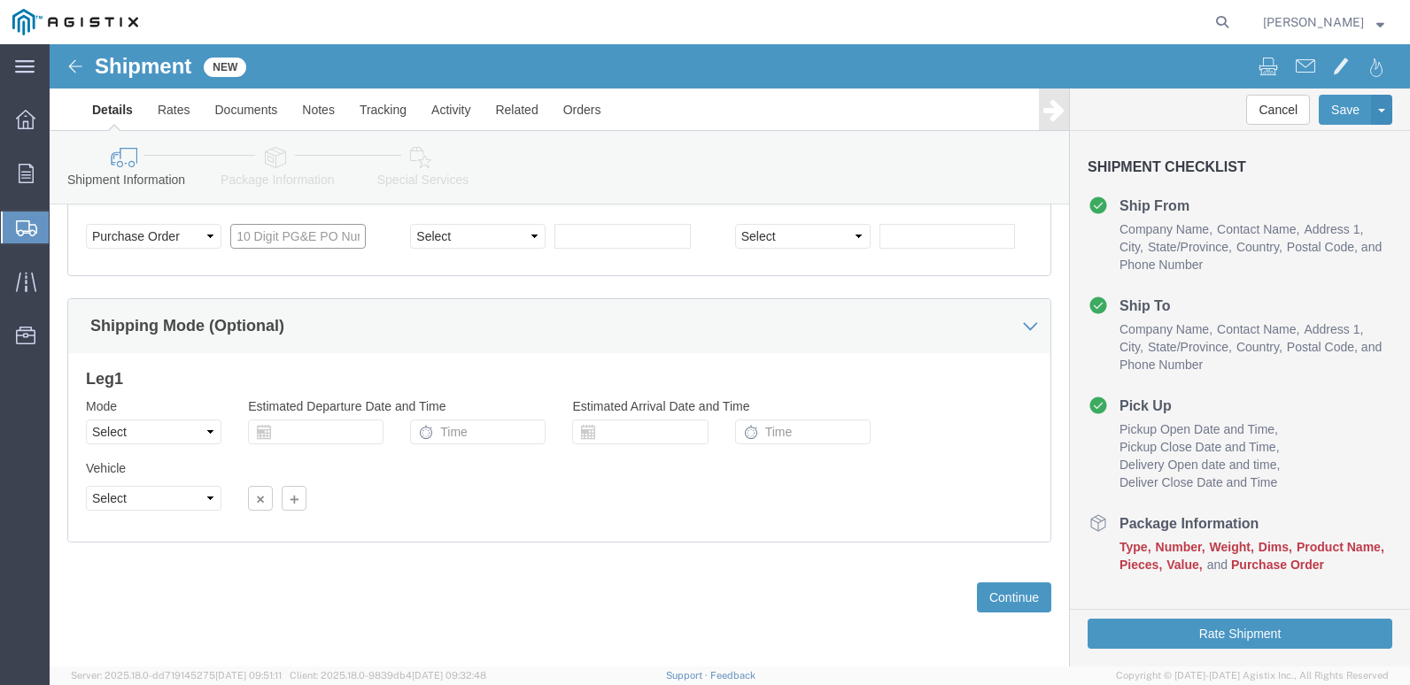
drag, startPoint x: 220, startPoint y: 194, endPoint x: 458, endPoint y: 368, distance: 294.5
click input "text"
type input "2701233000"
click select "Select Air Less than Truckload Multi-Leg Ocean Freight Rail Small Parcel Truckl…"
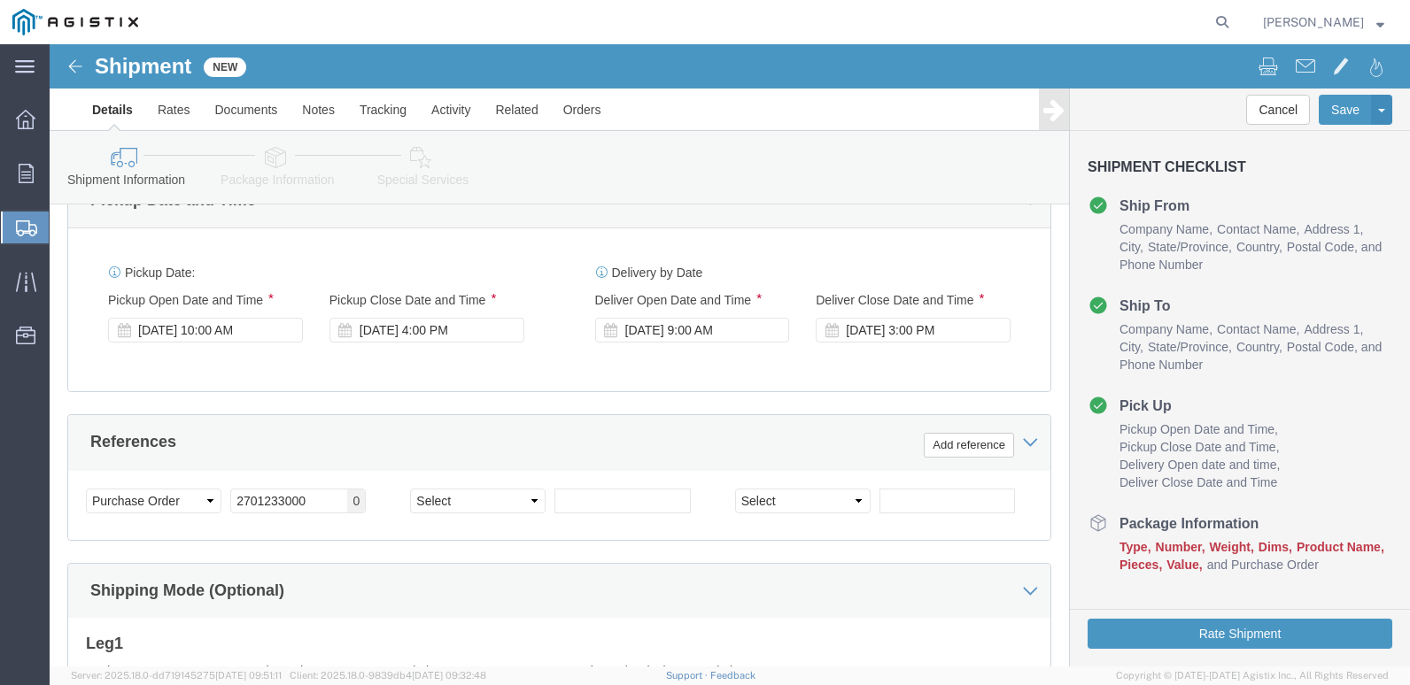
scroll to position [792, 0]
click select "Select Account Type Activity ID Airline Appointment Number ASN Batch Request # …"
click div "Leg 1 Mode Select Air Less than Truckload Multi-Leg Ocean Freight Rail Small Pa…"
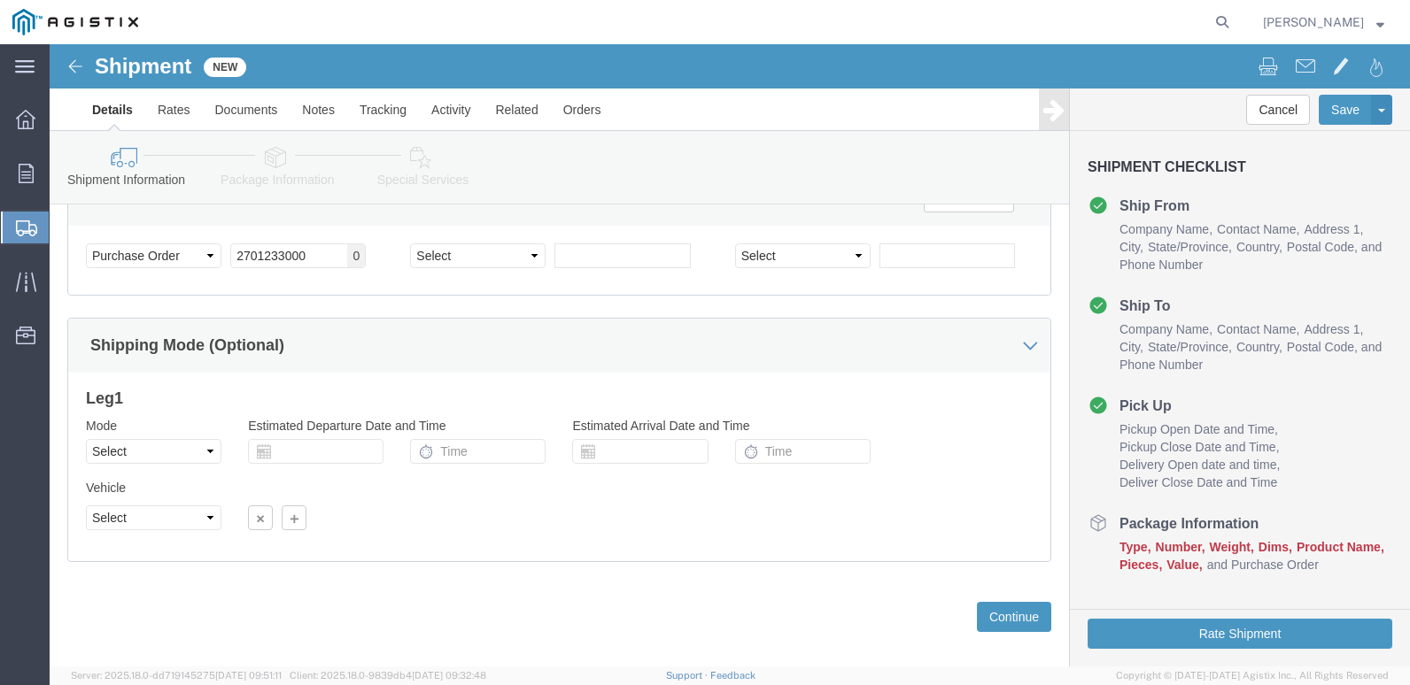
scroll to position [1058, 0]
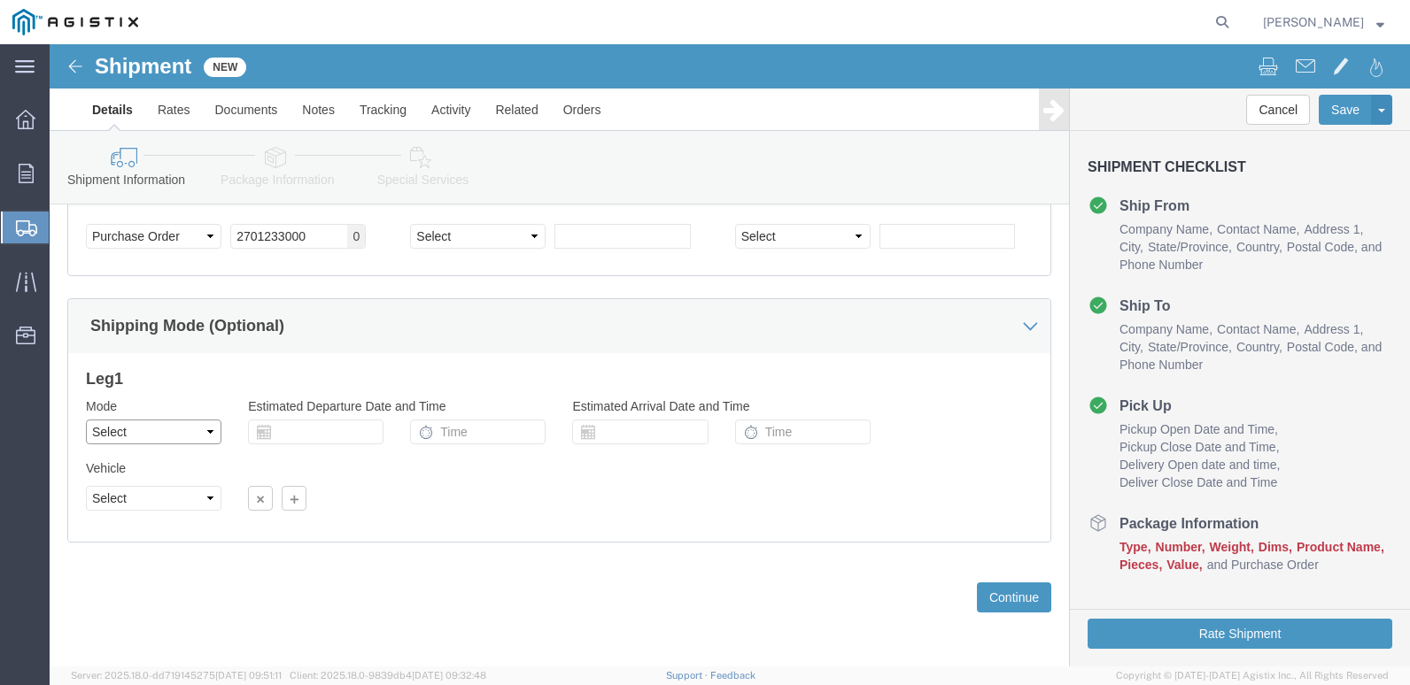
click select "Select Air Less than Truckload Multi-Leg Ocean Freight Rail Small Parcel Truckl…"
select select "TL"
click select "Select Air Less than Truckload Multi-Leg Ocean Freight Rail Small Parcel Truckl…"
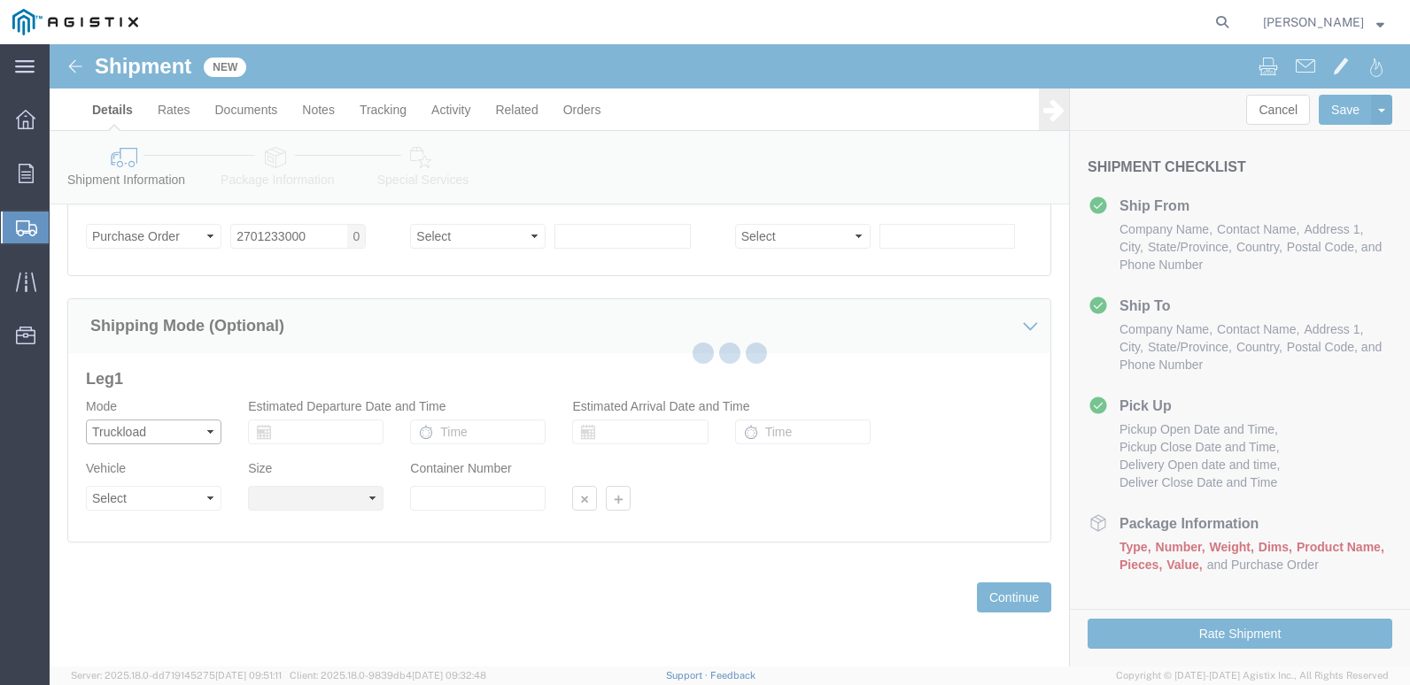
select select
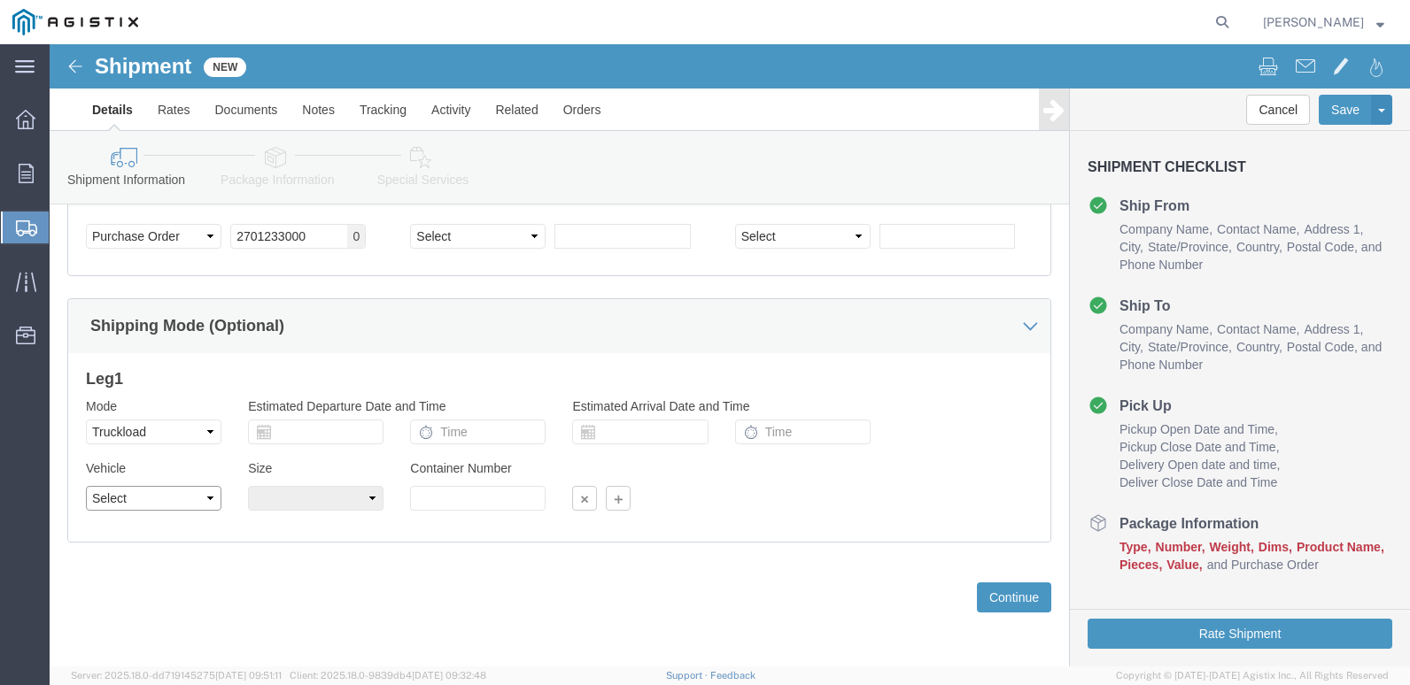
click select "Select 1-Ton (PSS) 10 Wheel 10 Yard Dump Truck 20 Yard Dump Truck Bobtail Botto…"
select select "COTR"
click select "Select 1-Ton (PSS) 10 Wheel 10 Yard Dump Truck 20 Yard Dump Truck Bobtail Botto…"
click select "Select 40 Feet 20 Feet 45 Feet 35 Feet 28 Feet 53 Feet 48 Feet"
select select "53FT"
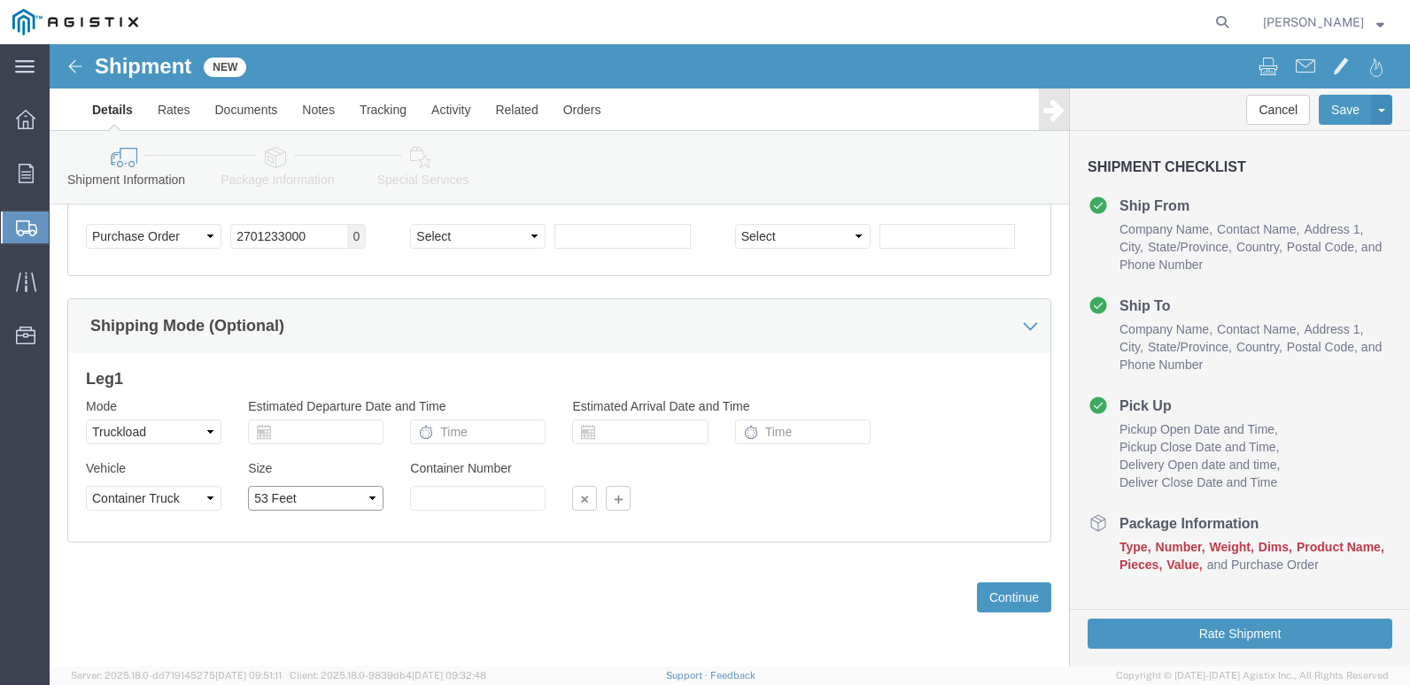
click select "Select 40 Feet 20 Feet 45 Feet 35 Feet 28 Feet 53 Feet 48 Feet"
click button "Continue"
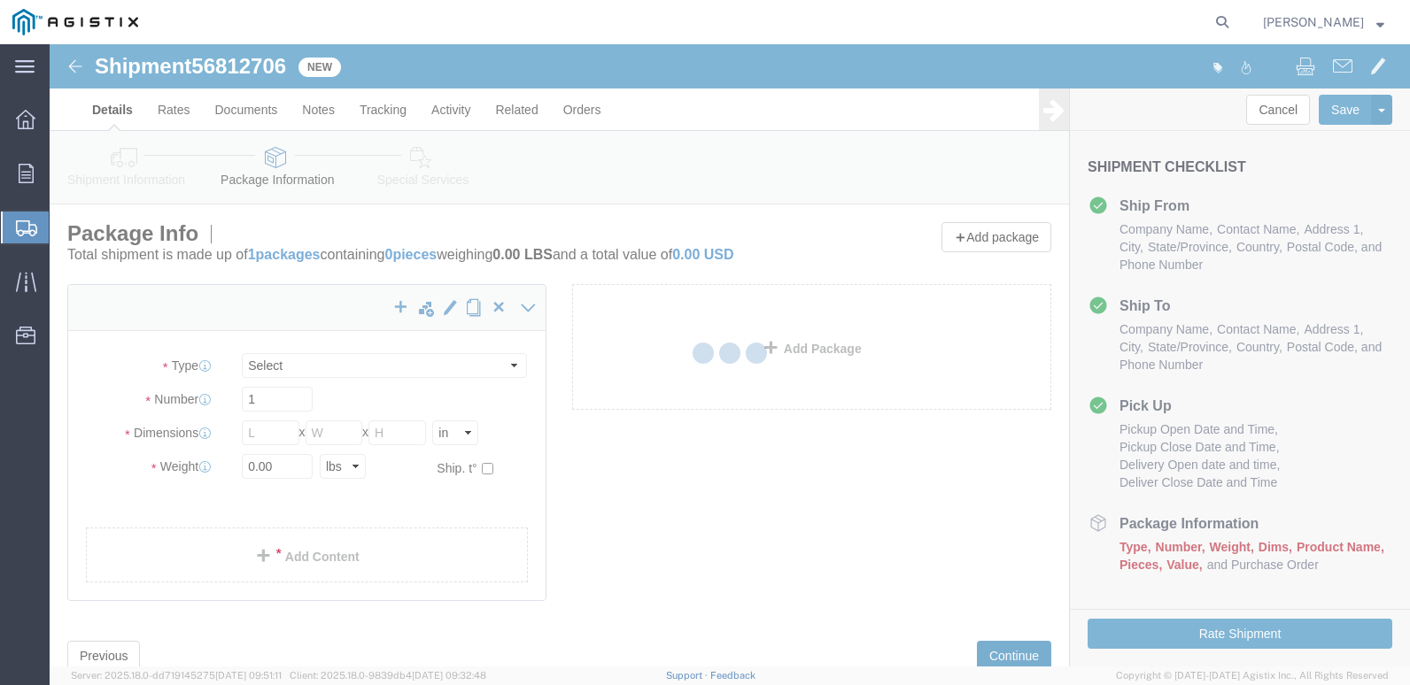
select select "CBOX"
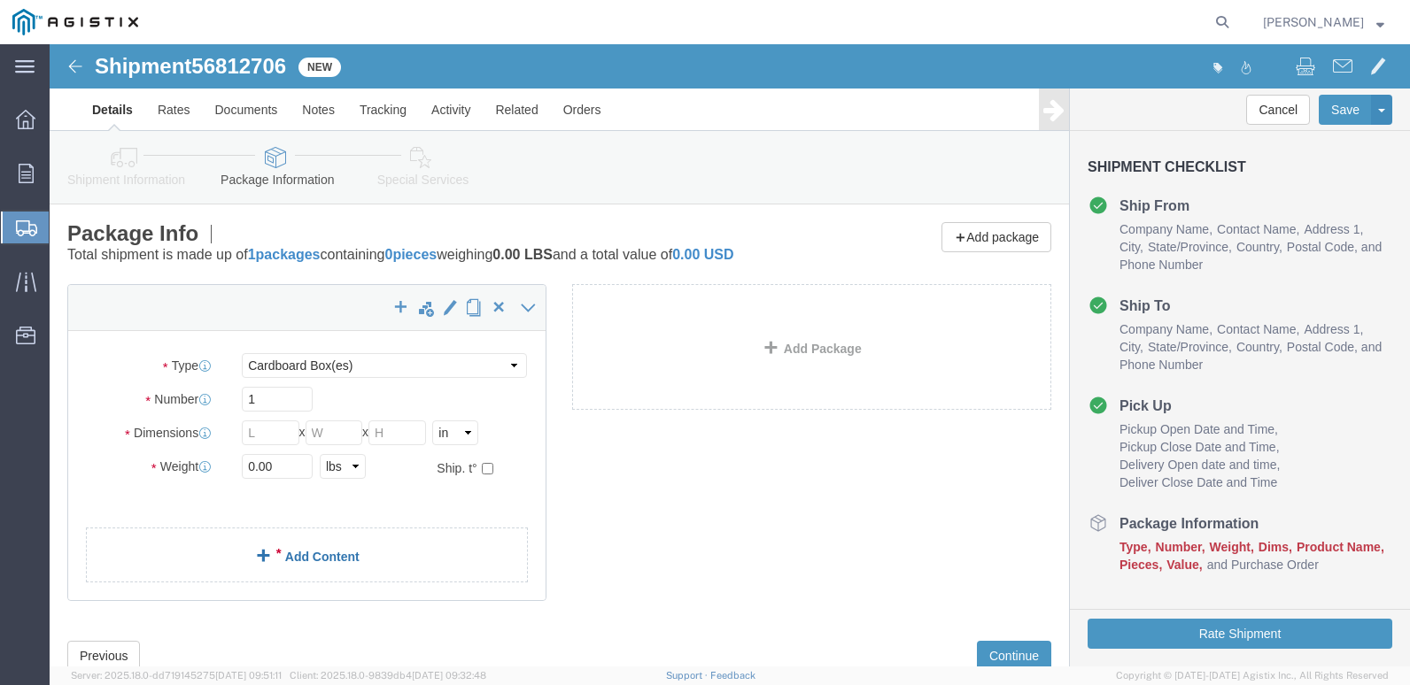
click link "Add Content"
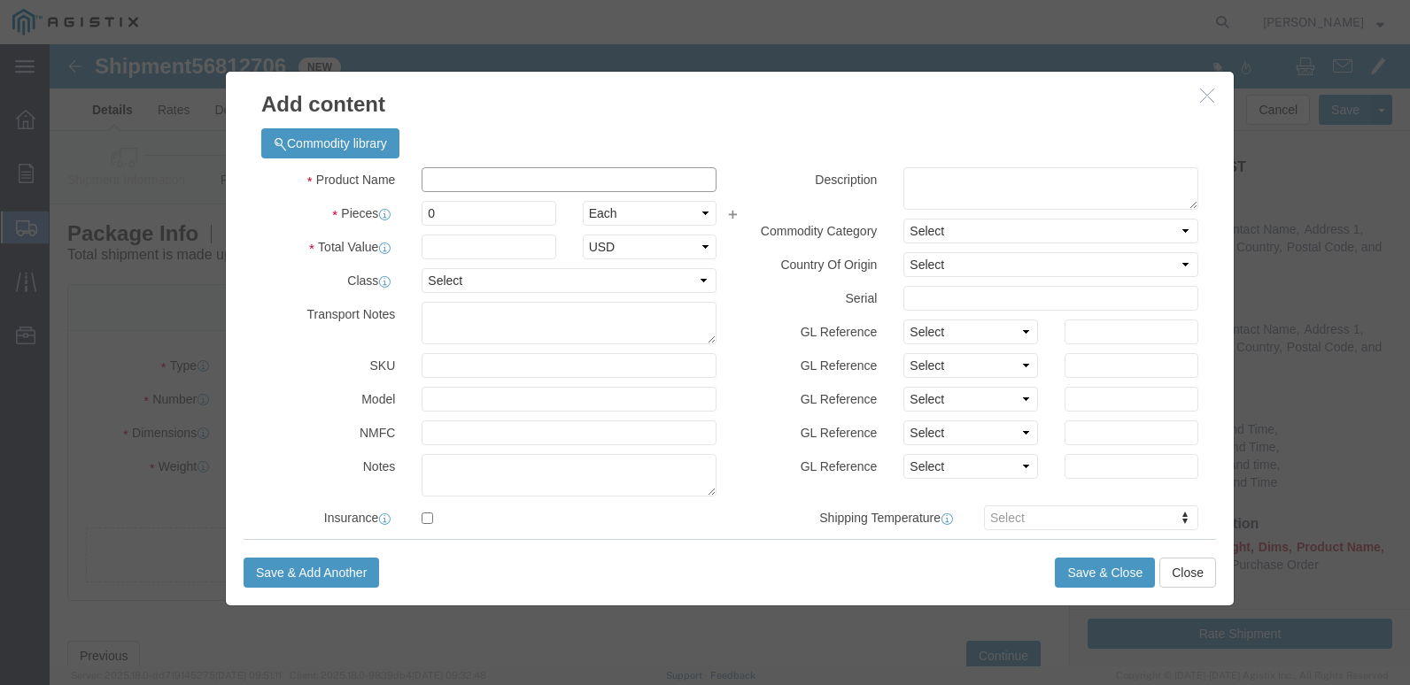
click input "text"
paste input "61-0624 (REV 9/25)"
type input "61-0624 (REV 9/25)"
drag, startPoint x: 902, startPoint y: 143, endPoint x: 901, endPoint y: 130, distance: 13.3
click textarea
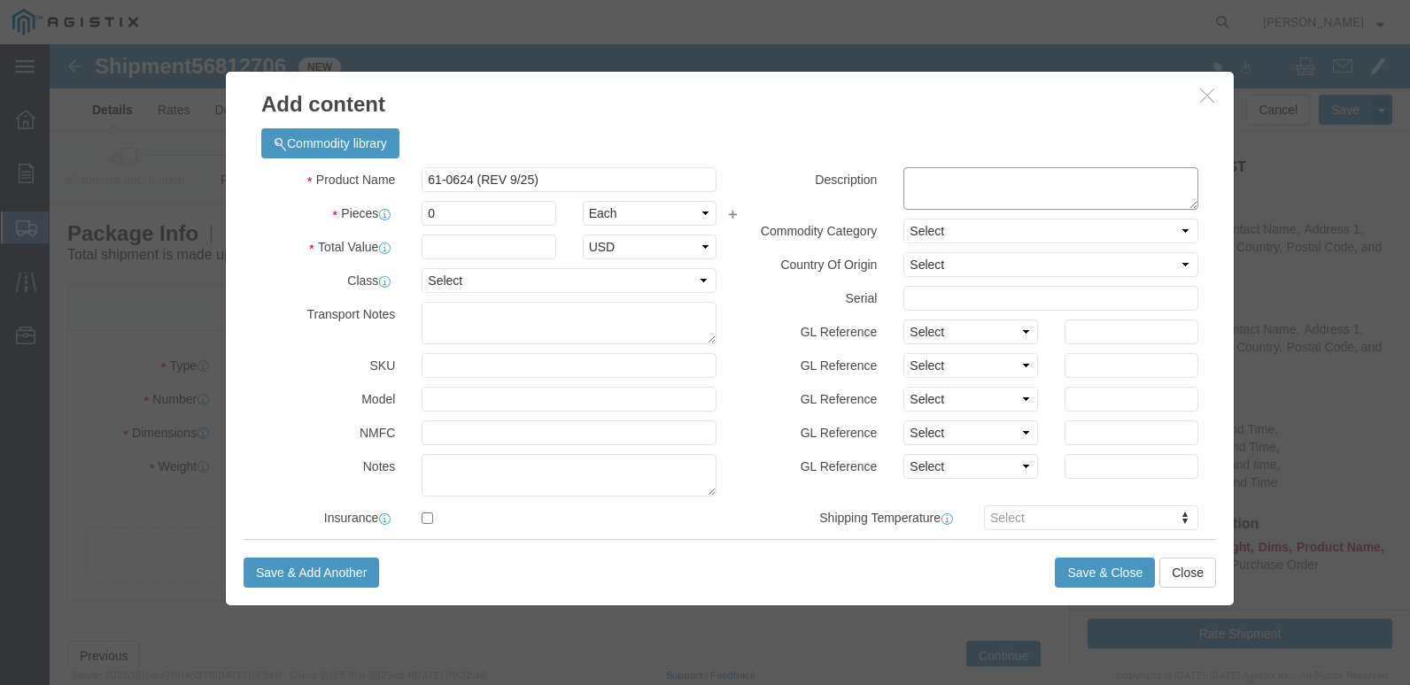
paste textarea "61-0624 (REV 9/25)"
type textarea "61-0624 (REV 9/25)"
click select "Select Account Type Activity ID Airline Appointment Number ASN Batch Number Bil…"
select select "PO"
click select "Select Account Type Activity ID Airline Appointment Number ASN Batch Number Bil…"
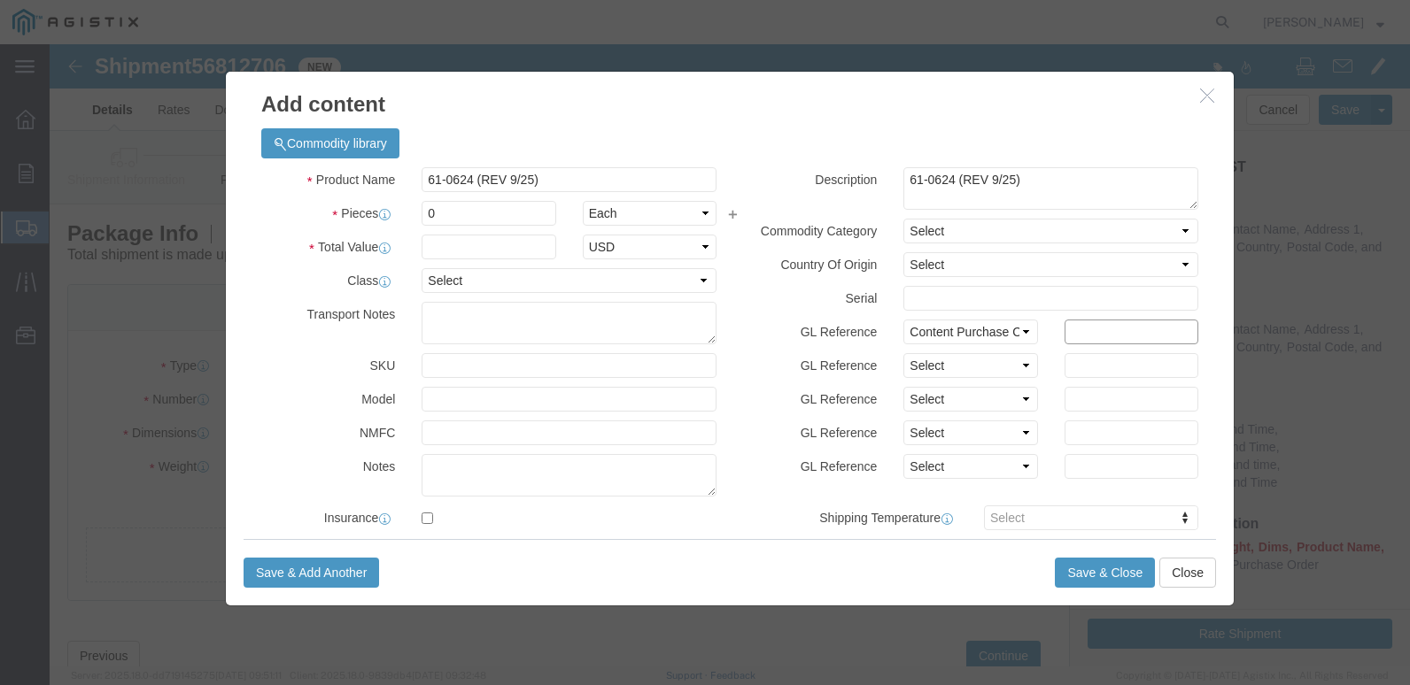
click input "text"
paste input "2701233000"
type input "2701233000"
click input "0"
type input "528000"
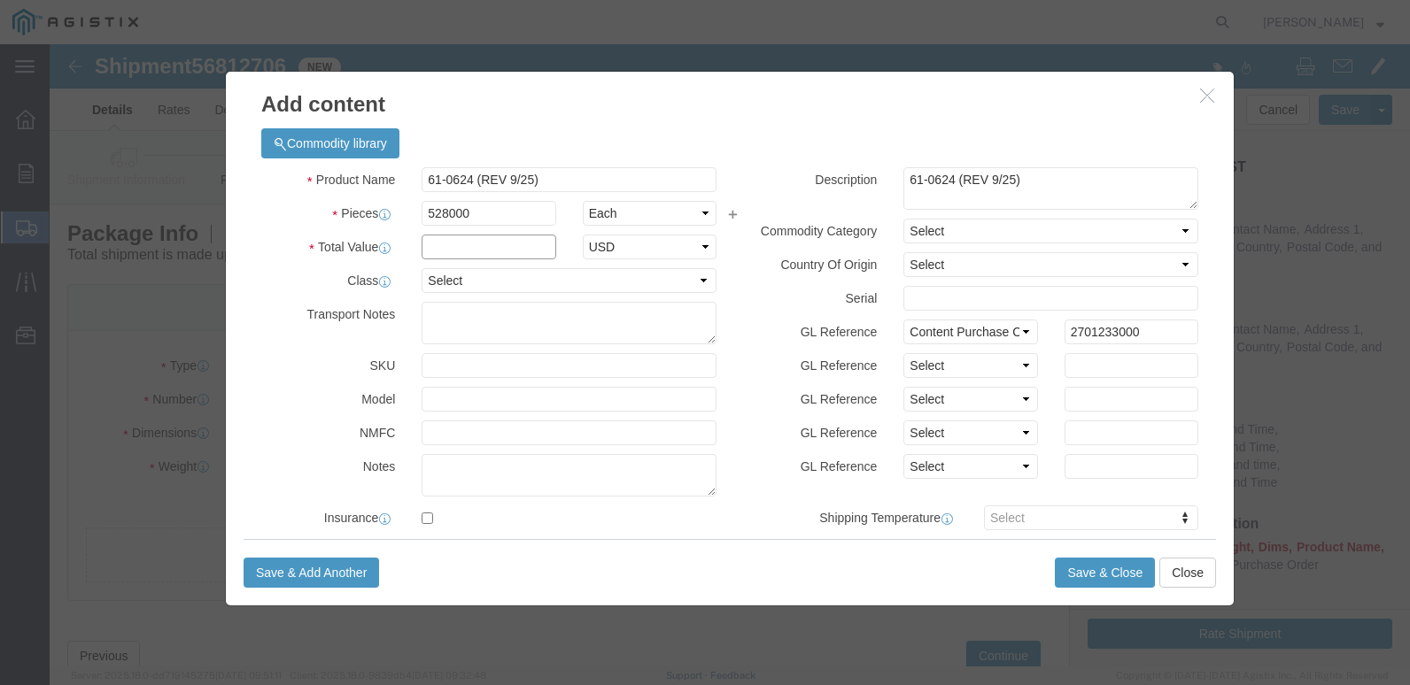
drag, startPoint x: 396, startPoint y: 198, endPoint x: 603, endPoint y: 184, distance: 207.7
click input "text"
type input "1.00"
click select "Select 50 55 60 65 70 85 92.5 100 125 175 250 300 400"
select select "55"
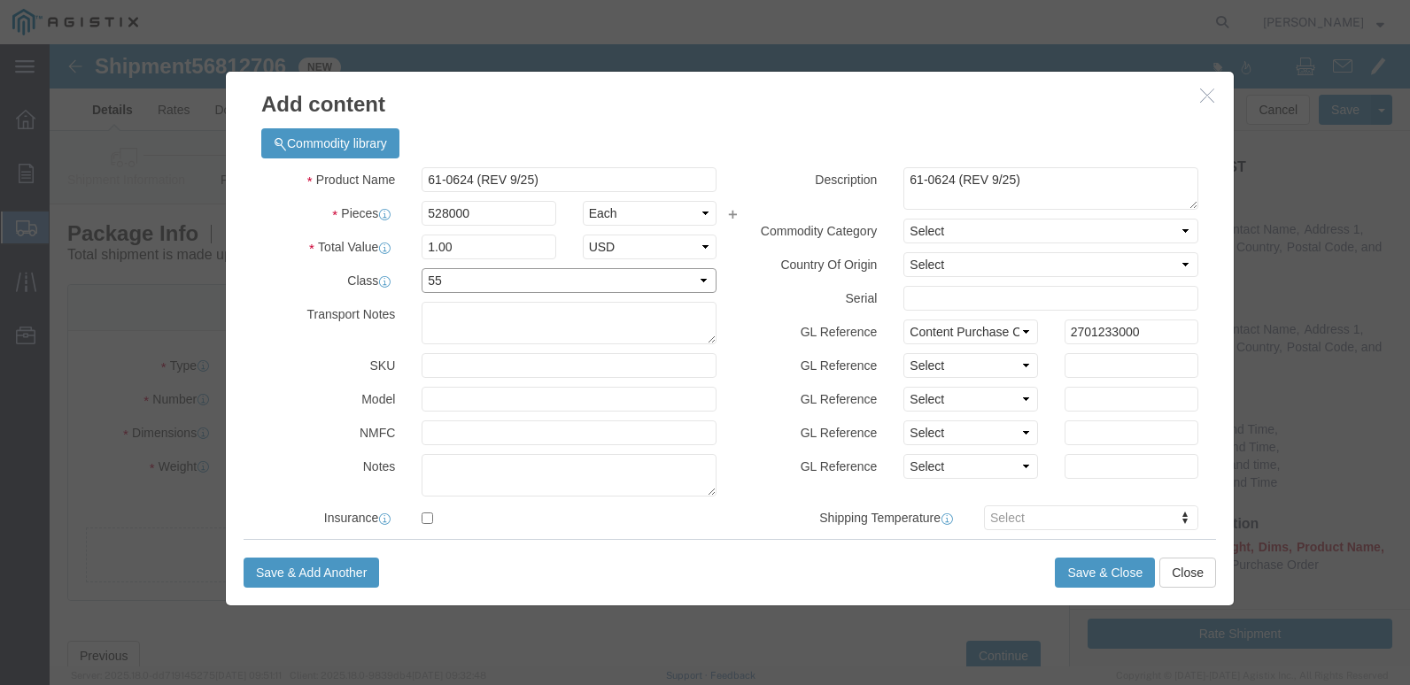
click select "Select 50 55 60 65 70 85 92.5 100 125 175 250 300 400"
click button "Save & Close"
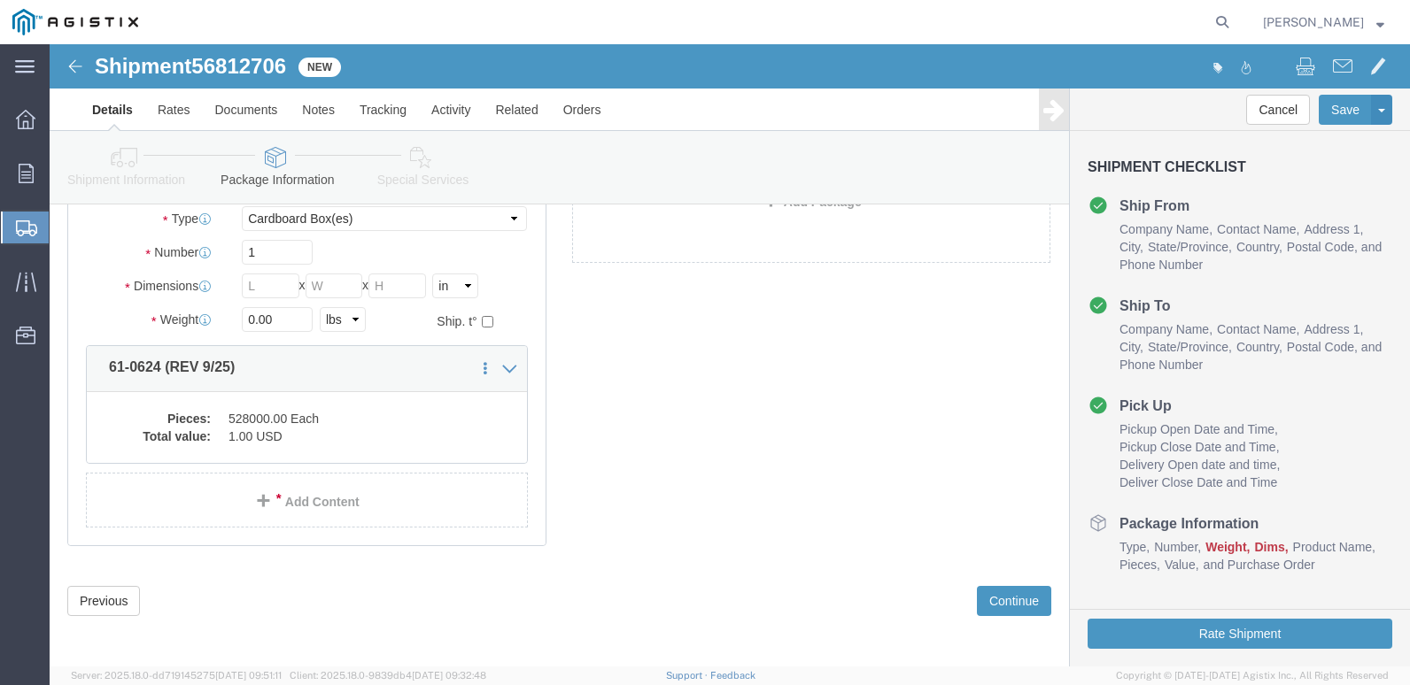
scroll to position [168, 0]
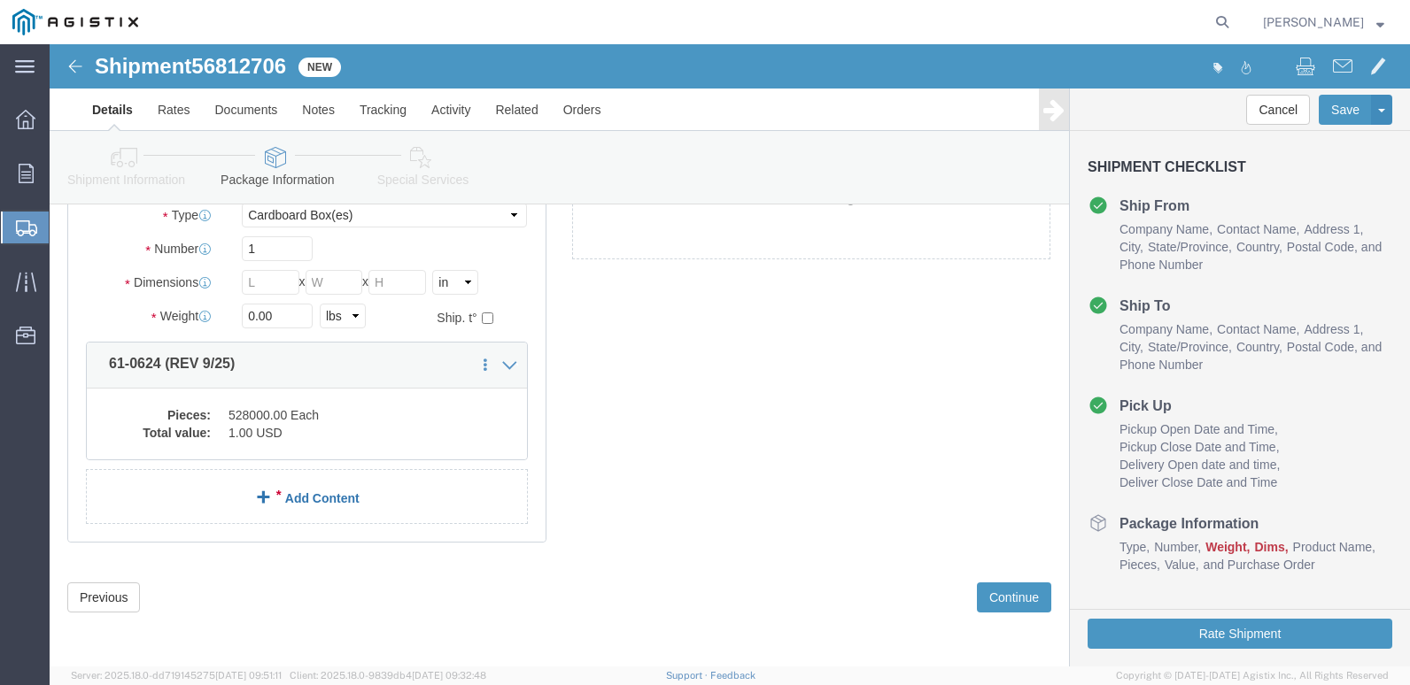
click link "Add Content"
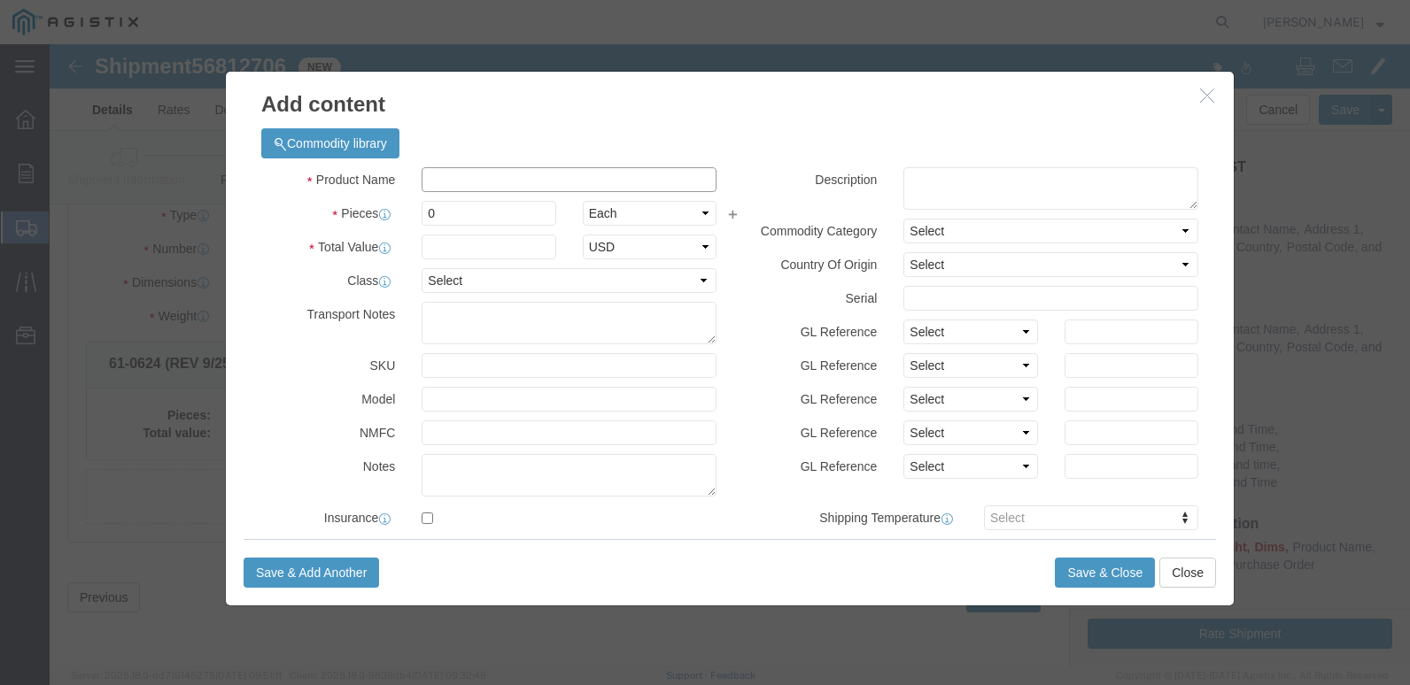
click input "text"
paste input "61-0628 (REV 9/25)"
type input "61-0628 (REV 9/25)"
click textarea
paste textarea "61-0628 (REV 9/25)"
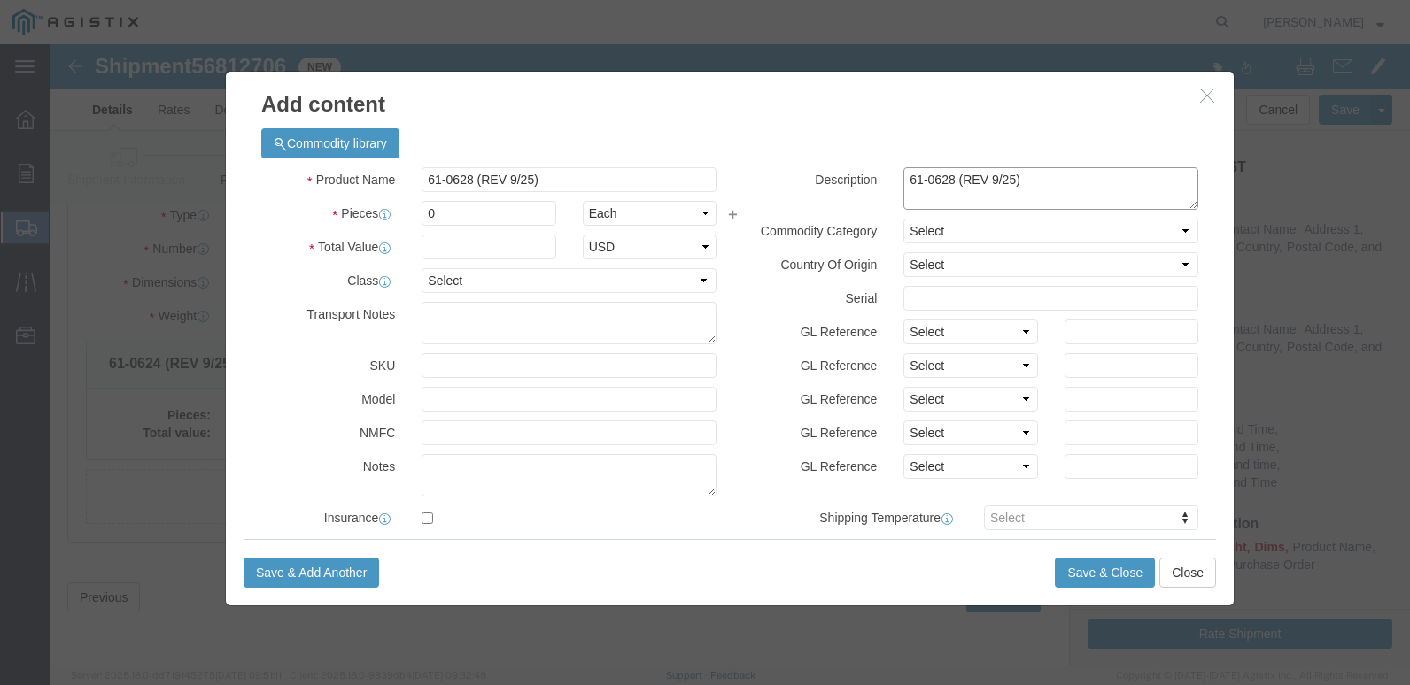
type textarea "61-0628 (REV 9/25)"
click select "Select Account Type Activity ID Airline Appointment Number ASN Batch Number Bil…"
select select "PO"
click select "Select Account Type Activity ID Airline Appointment Number ASN Batch Number Bil…"
click input "text"
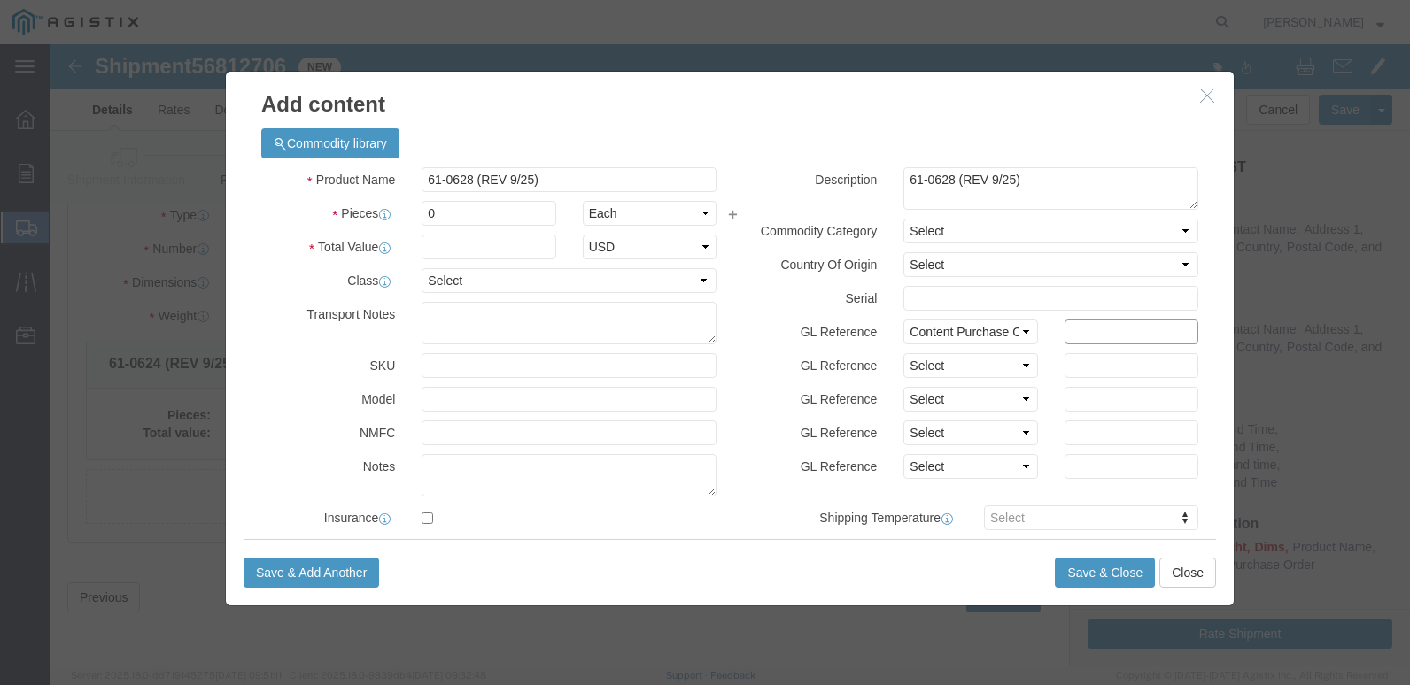
paste input "2701233003"
type input "2701233003"
drag, startPoint x: 399, startPoint y: 170, endPoint x: 808, endPoint y: 377, distance: 458.5
click input "0"
type input "400000"
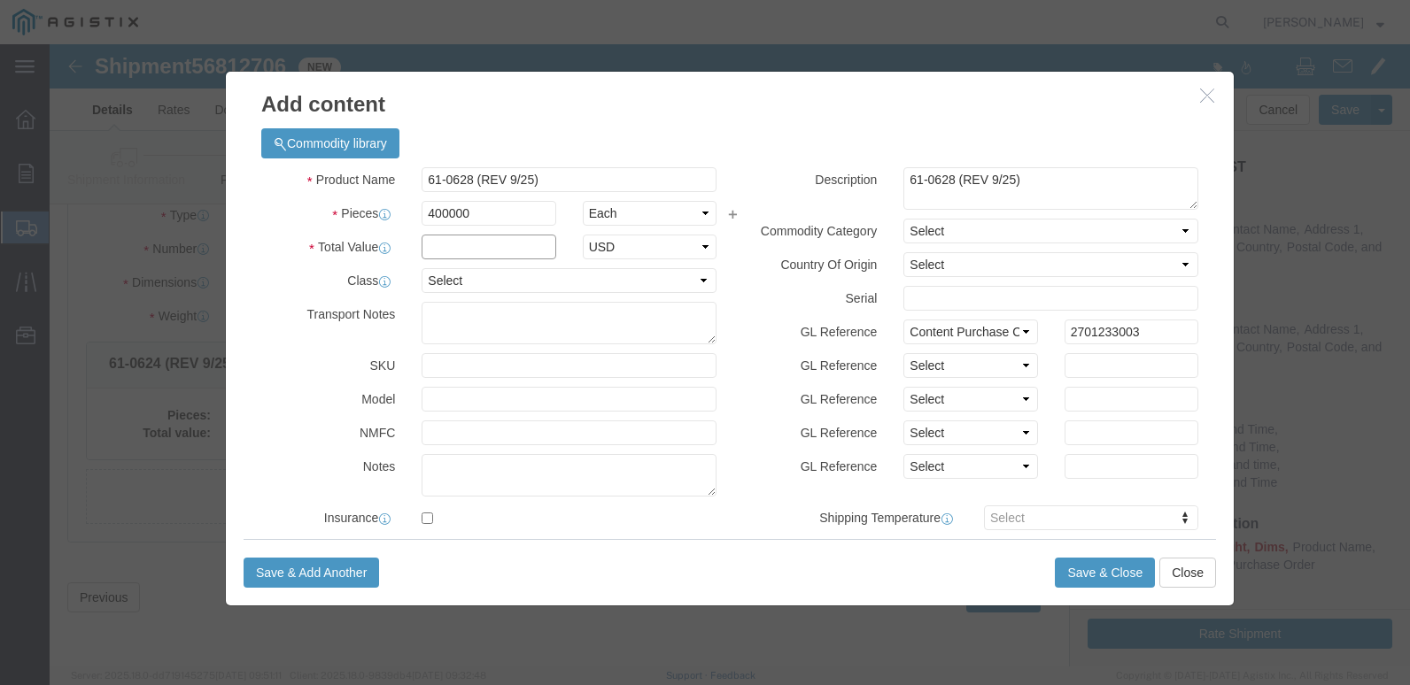
click input "text"
type input "1.00"
click select "Select 50 55 60 65 70 85 92.5 100 125 175 250 300 400"
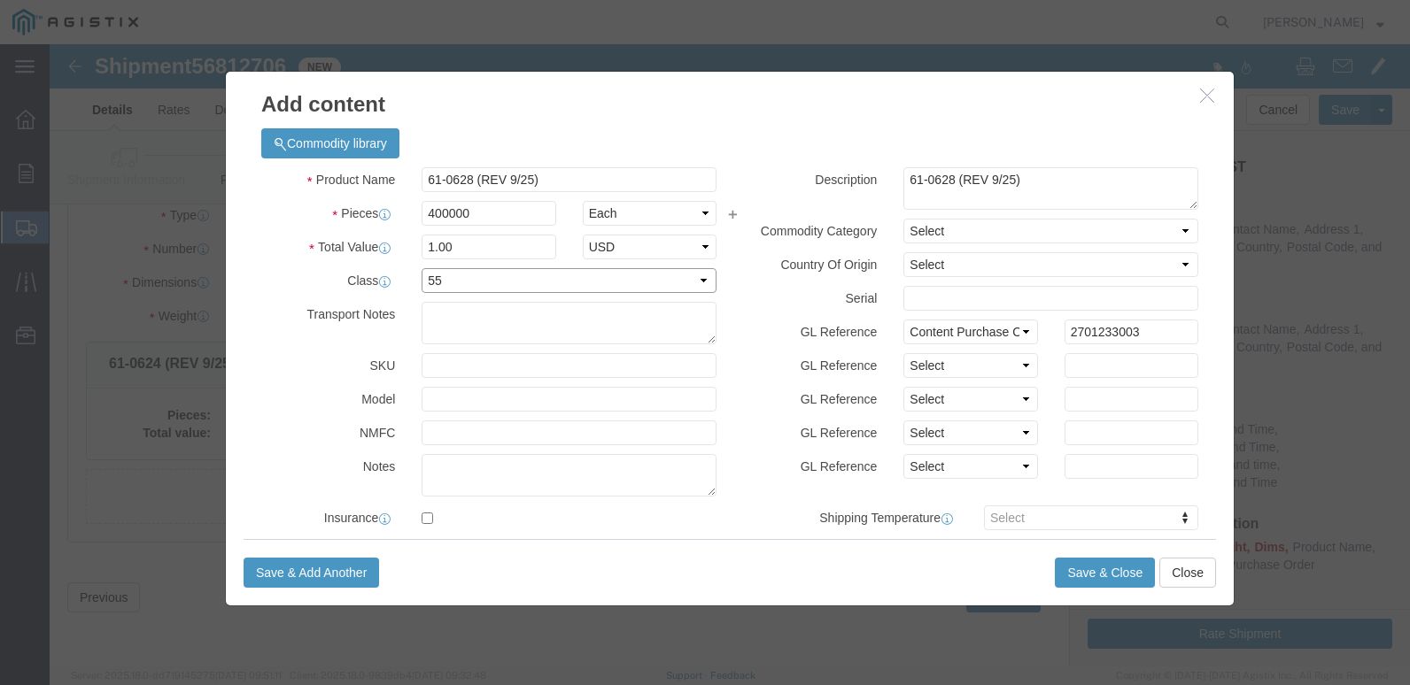
select select "70"
click select "Select 50 55 60 65 70 85 92.5 100 125 175 250 300 400"
click button "Save & Close"
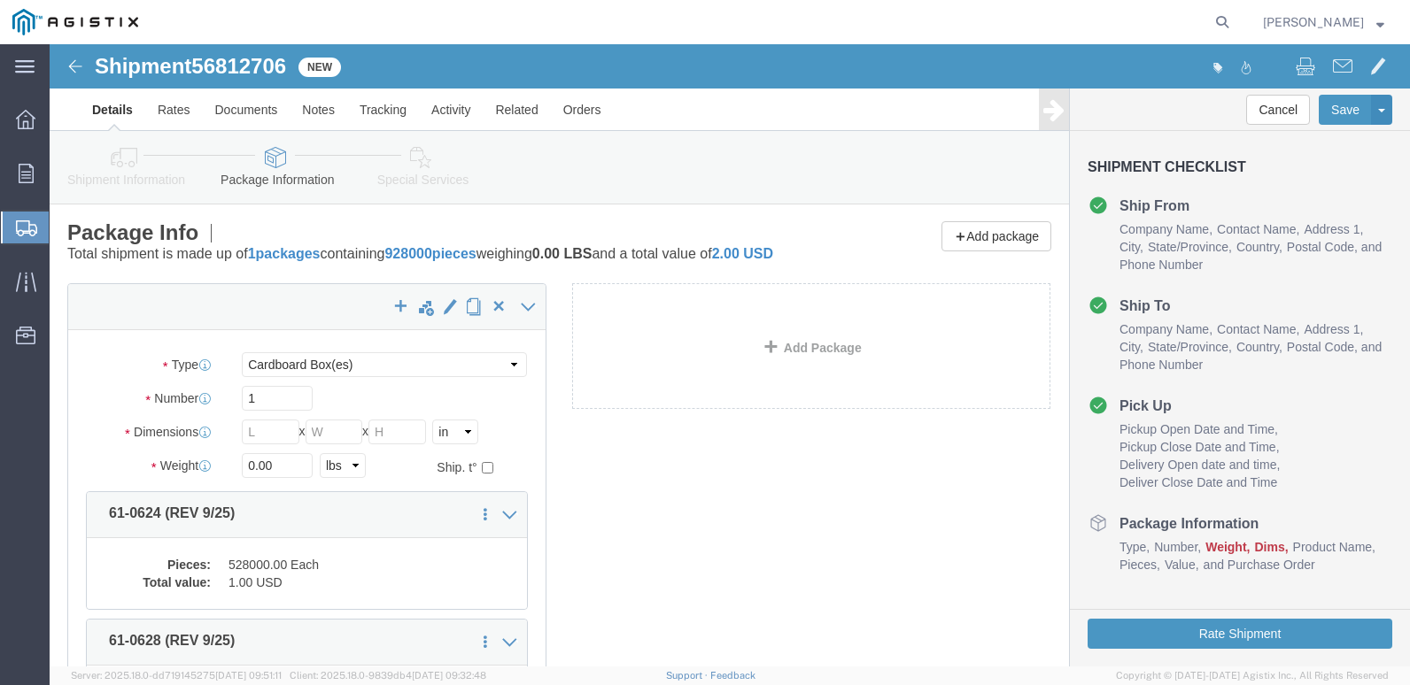
scroll to position [0, 0]
click select "Select Bulk Bundle(s) Cardboard Box(es) Carton(s) Crate(s) Drum(s) (Fiberboard)…"
select select "PSNS"
click select "Select Bulk Bundle(s) Cardboard Box(es) Carton(s) Crate(s) Drum(s) (Fiberboard)…"
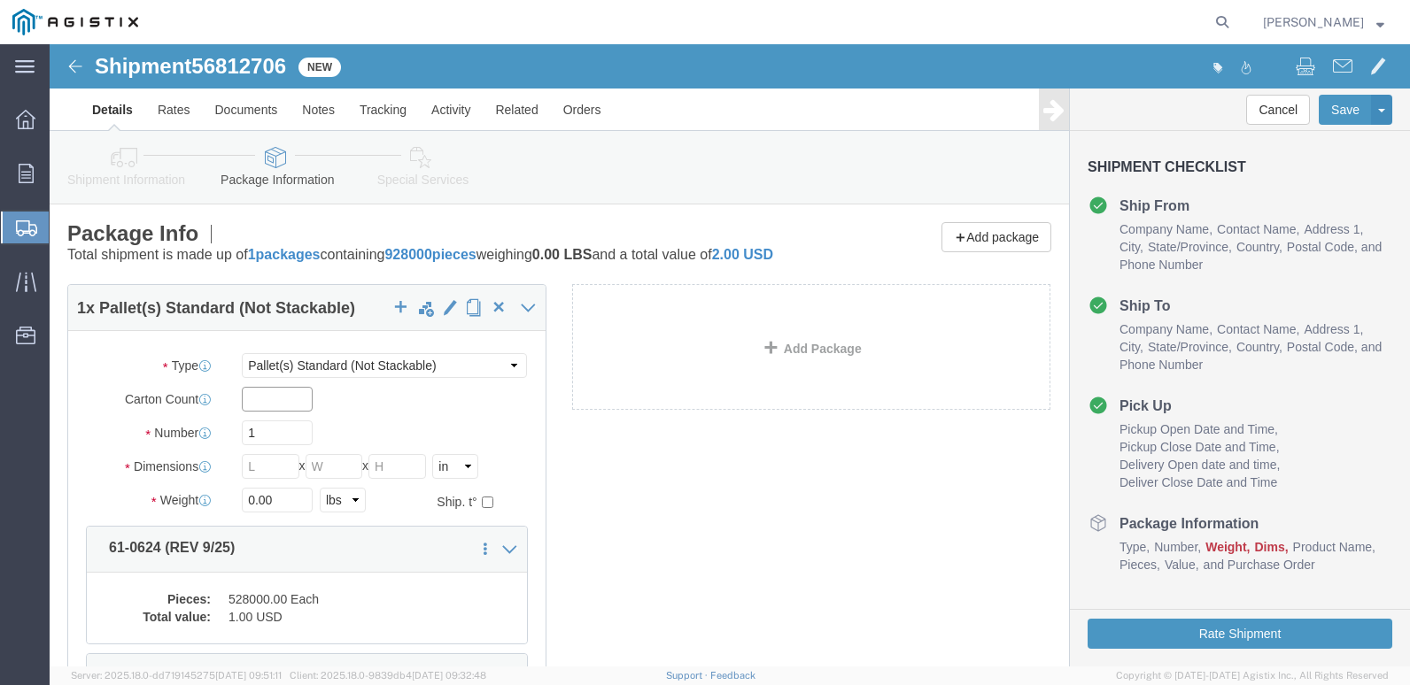
click input "text"
type input "400"
click input "1"
type input "10"
click input "text"
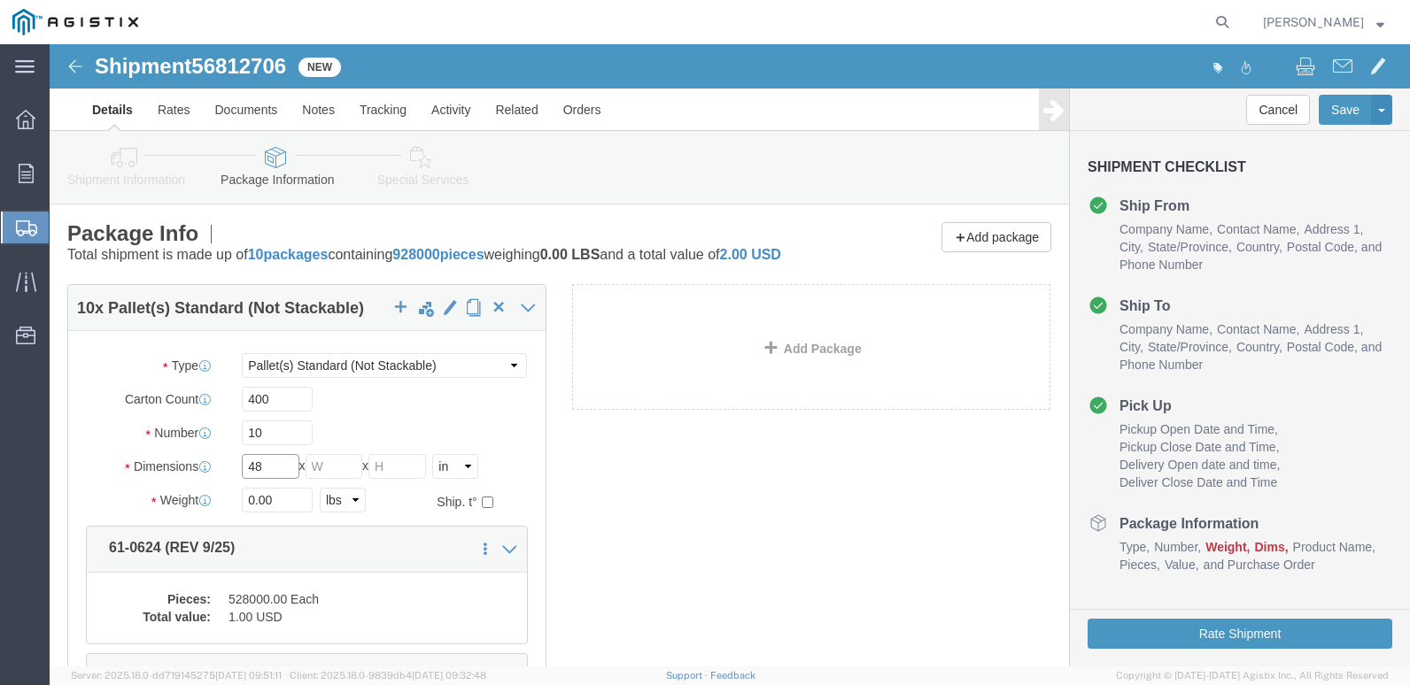
type input "48"
click input "text"
type input "40"
click input "text"
type input "52"
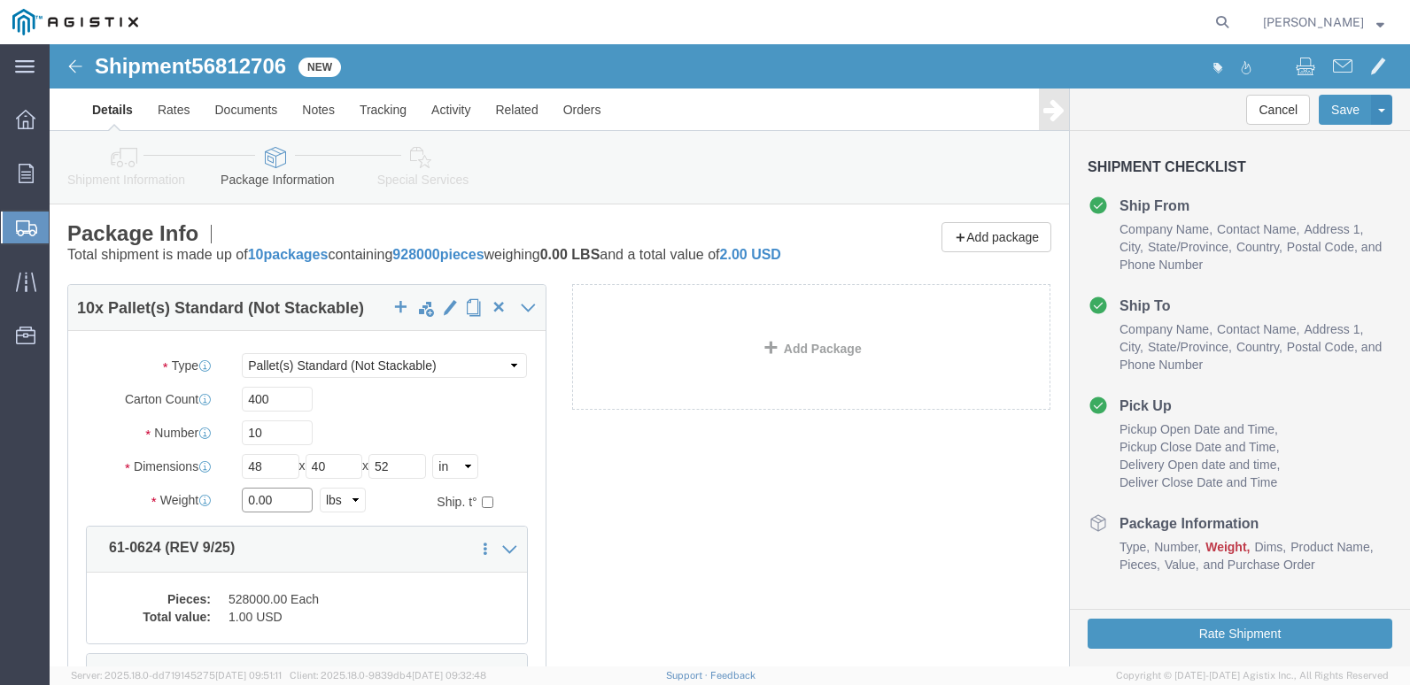
click input "0.00"
type input "0"
type input "10304"
click div "10 x Pallet(s) Standard (Not Stackable) Package Type Select Bulk Bundle(s) Card…"
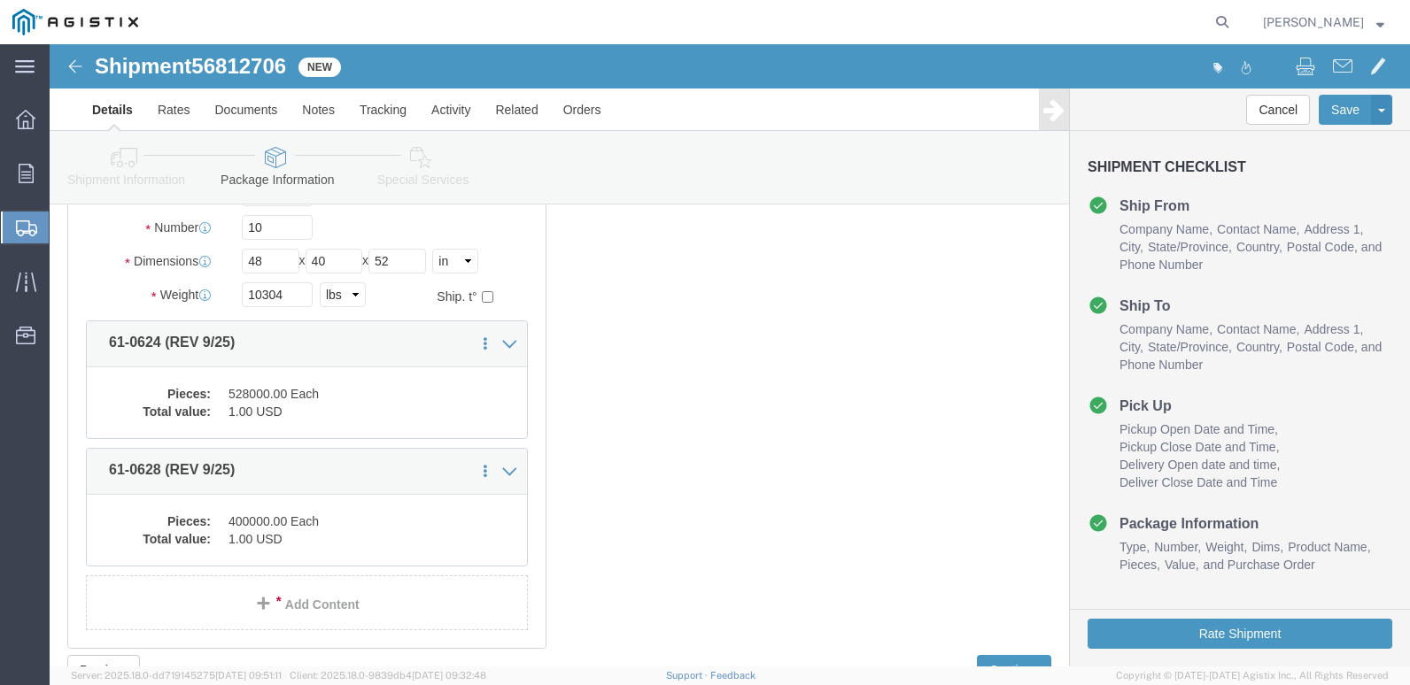
scroll to position [266, 0]
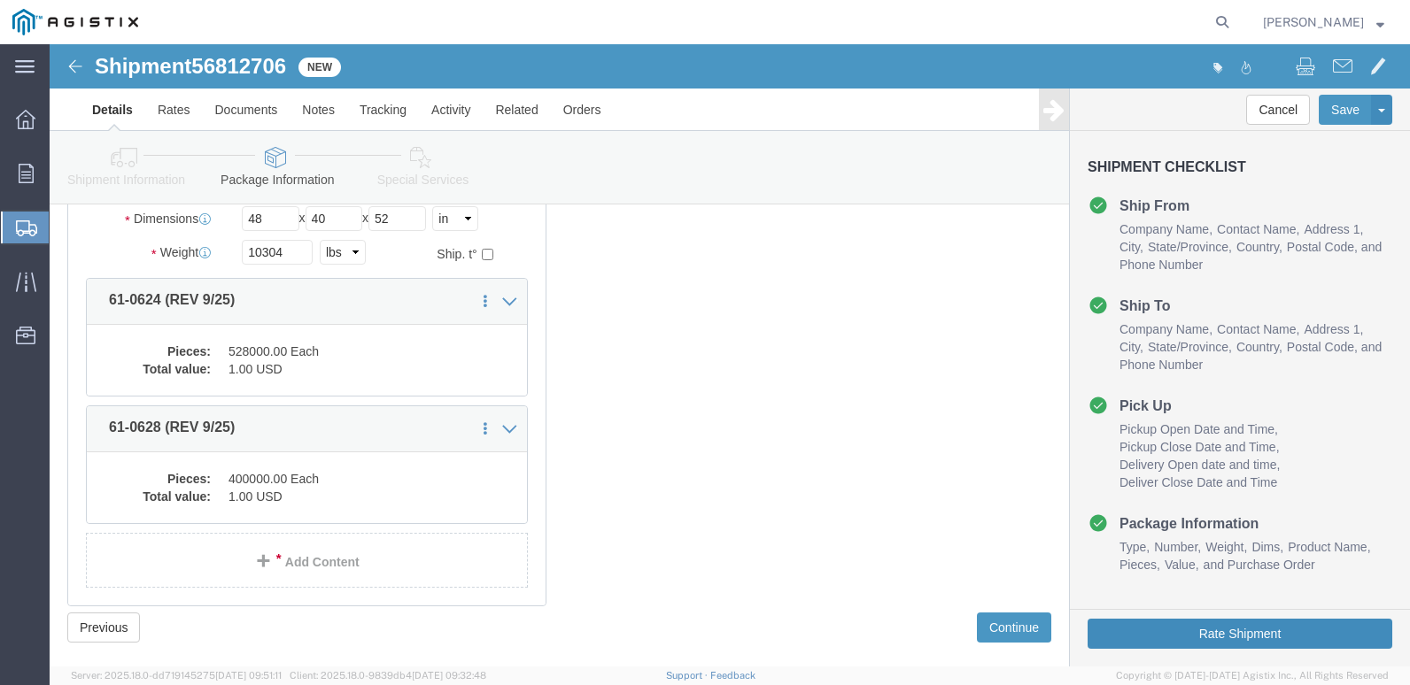
click button "Rate Shipment"
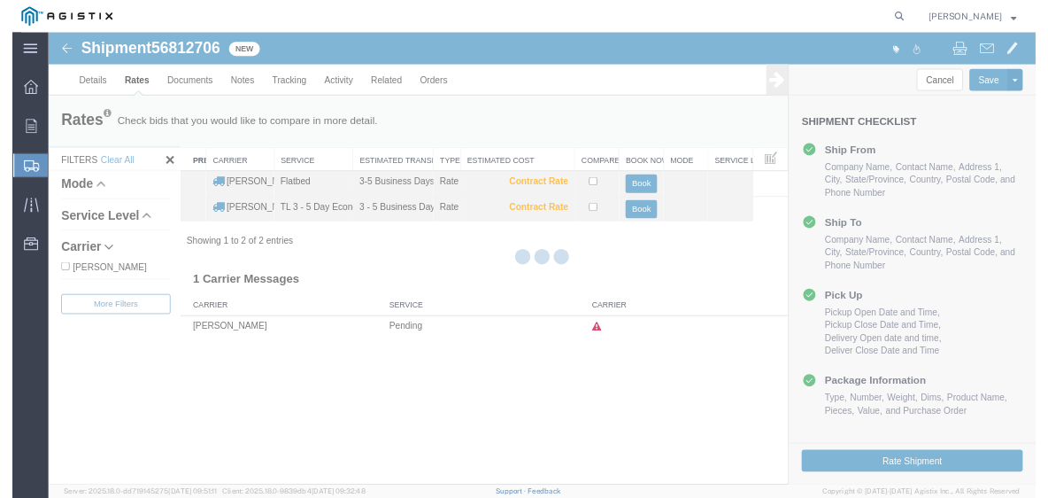
scroll to position [0, 0]
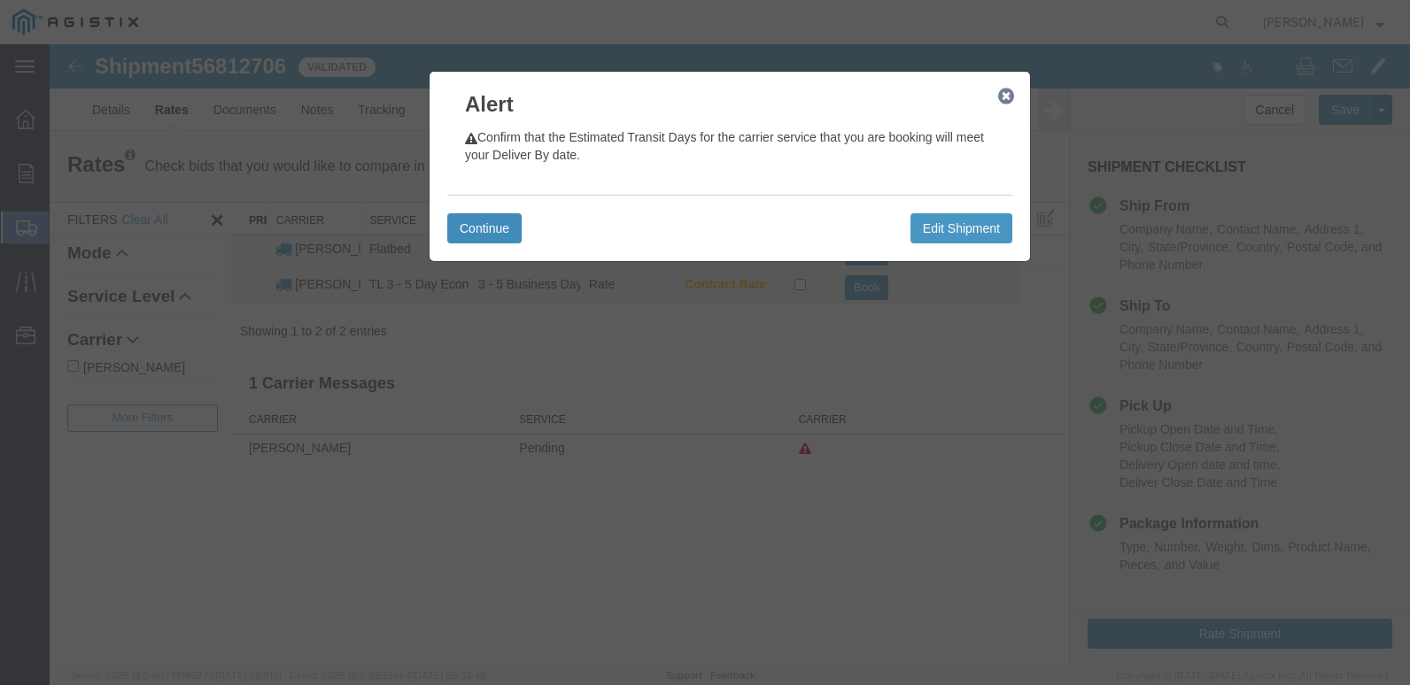
click at [497, 223] on button "Continue" at bounding box center [484, 228] width 74 height 30
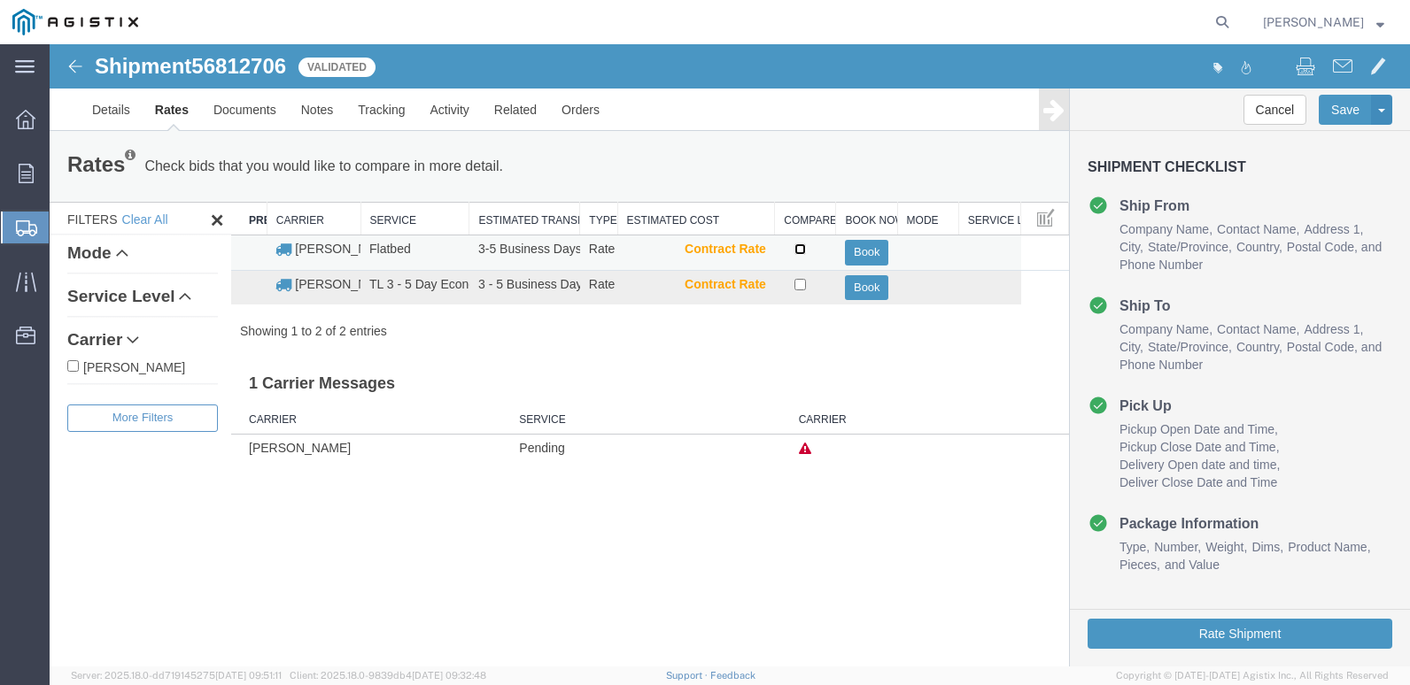
click at [798, 248] on input "checkbox" at bounding box center [800, 249] width 12 height 12
click at [796, 249] on input "checkbox" at bounding box center [800, 249] width 12 height 12
checkbox input "false"
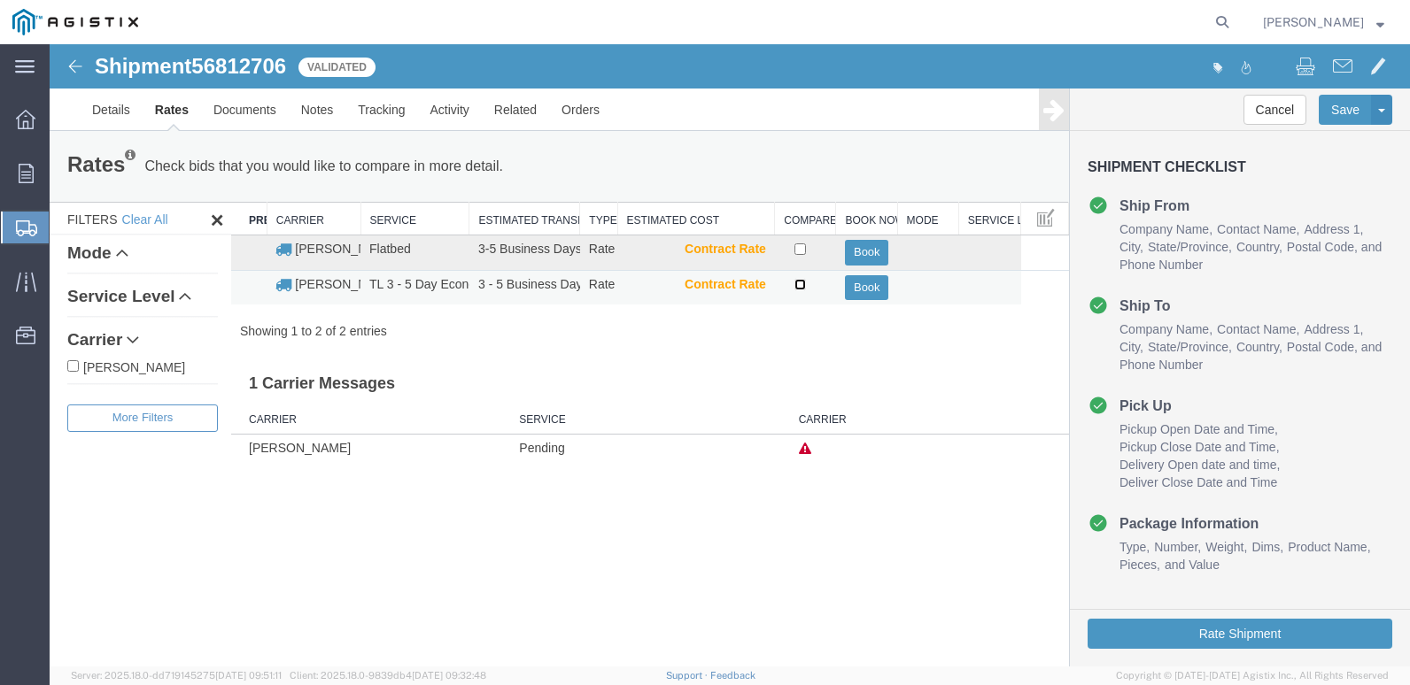
click at [803, 282] on input "checkbox" at bounding box center [800, 285] width 12 height 12
checkbox input "true"
click at [873, 284] on button "Book" at bounding box center [866, 288] width 43 height 26
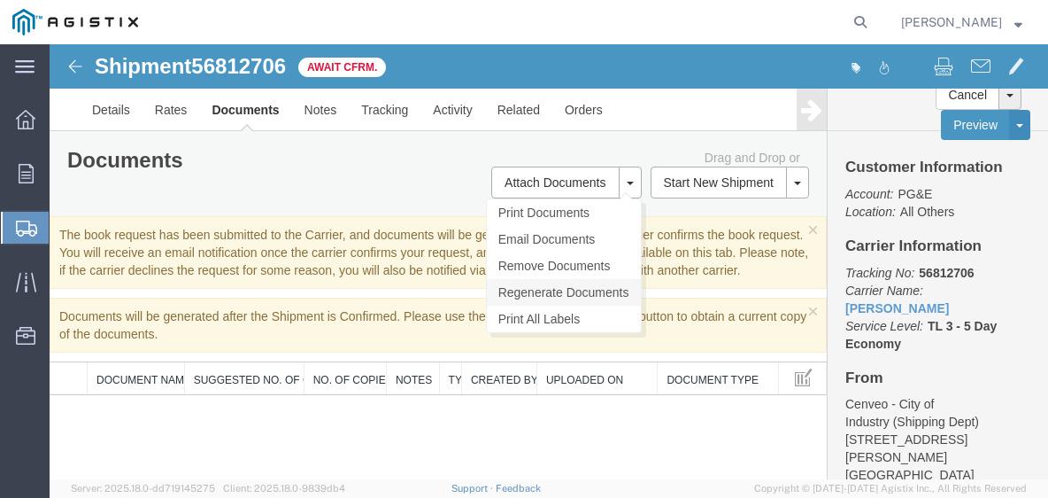
click at [556, 293] on link "Regenerate Documents" at bounding box center [564, 292] width 154 height 27
